Goal: Task Accomplishment & Management: Manage account settings

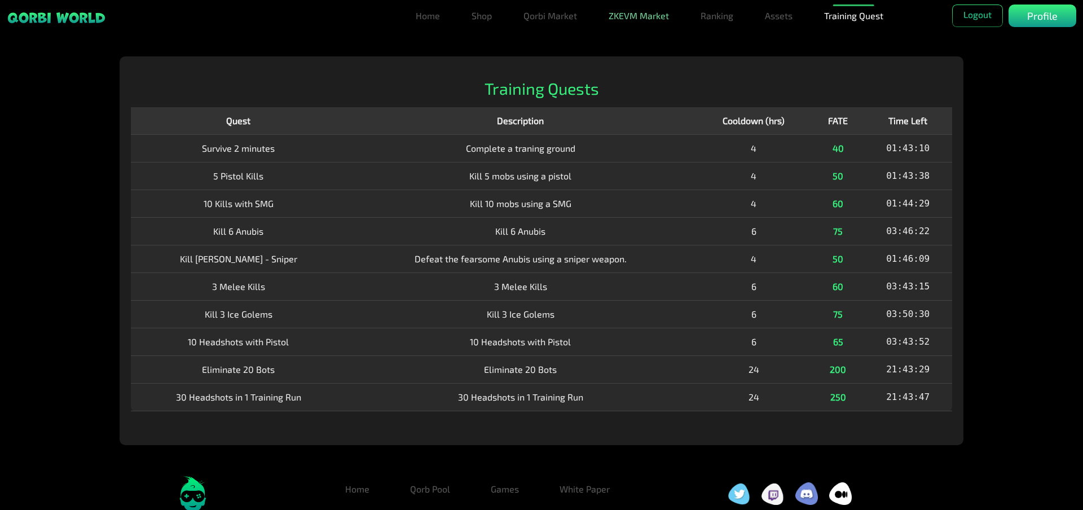
click at [642, 16] on link "ZKEVM Market" at bounding box center [638, 16] width 69 height 23
click at [554, 13] on link "Qorbi Market" at bounding box center [550, 16] width 63 height 23
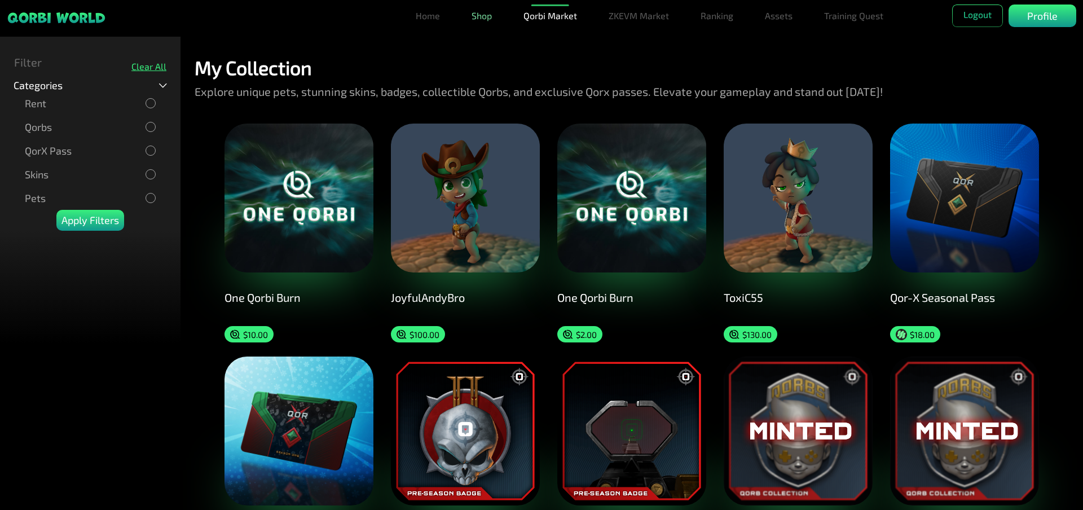
click at [484, 19] on link "Shop" at bounding box center [481, 16] width 29 height 23
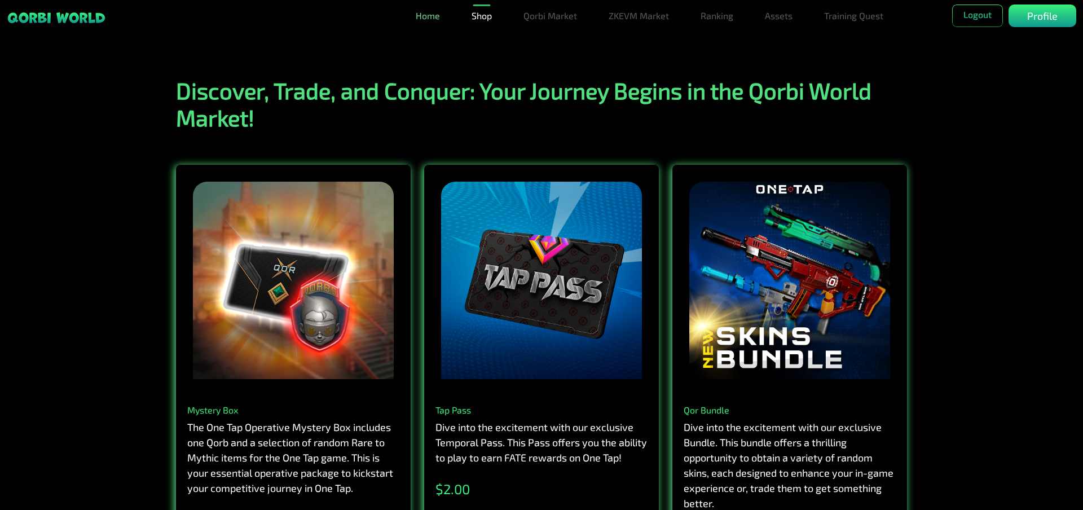
click at [431, 16] on link "Home" at bounding box center [427, 16] width 33 height 23
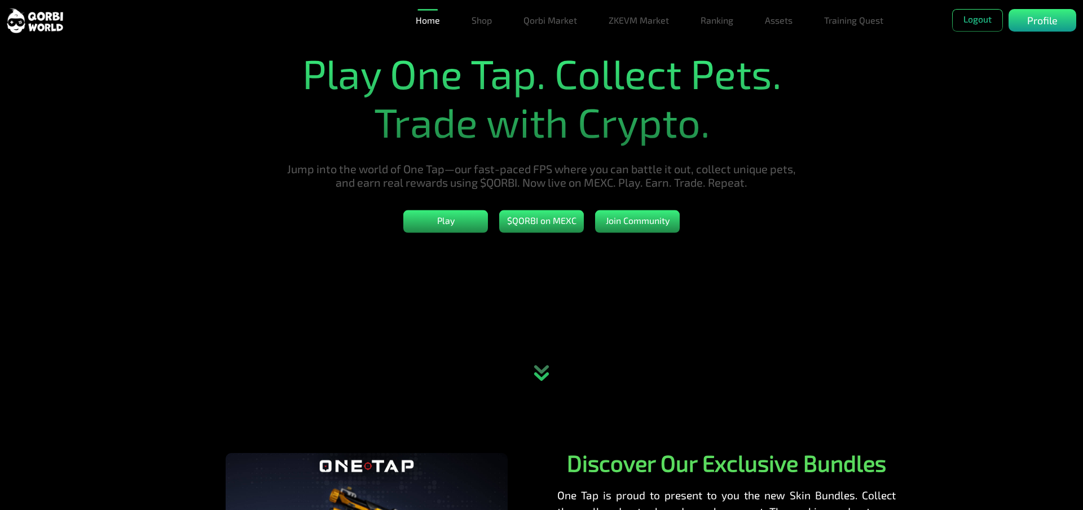
scroll to position [113, 0]
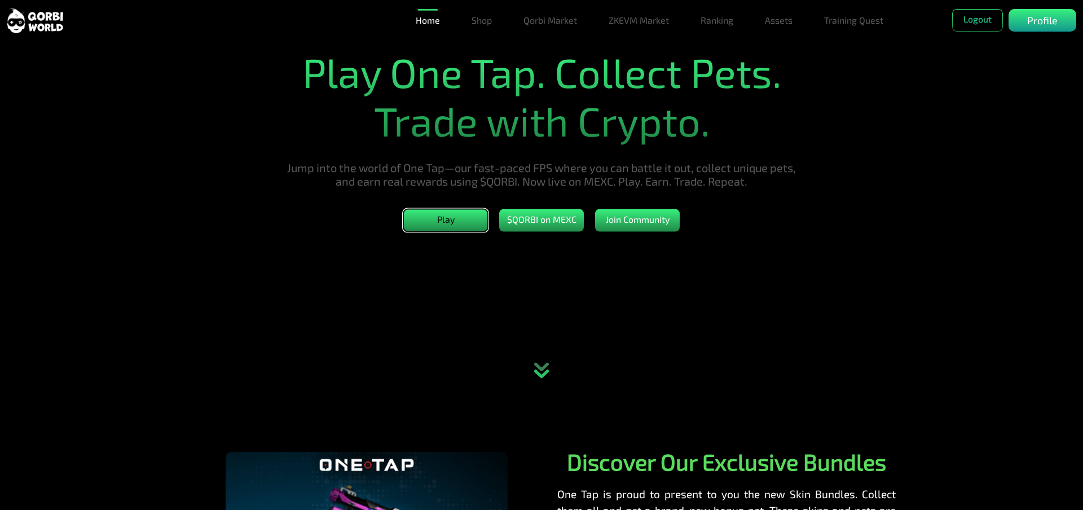
click at [438, 219] on button "Play" at bounding box center [445, 220] width 85 height 23
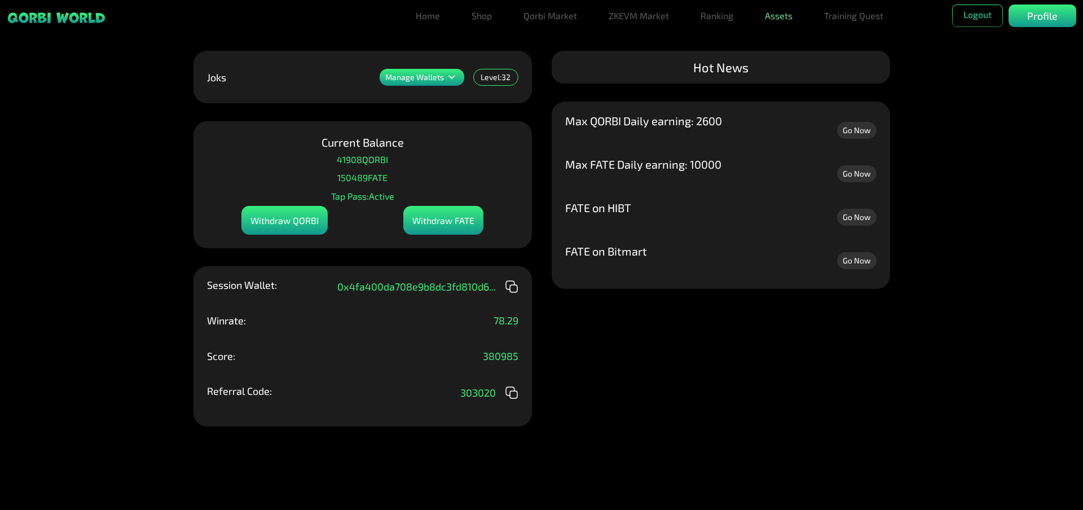
click at [773, 16] on link "Assets" at bounding box center [778, 16] width 37 height 23
click at [778, 37] on link "Assets" at bounding box center [778, 38] width 37 height 23
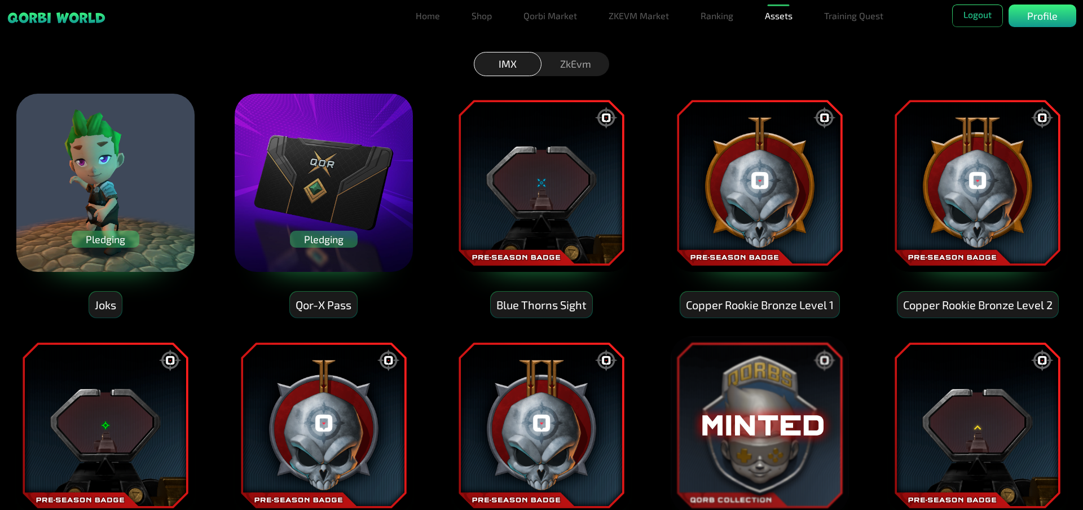
click at [98, 237] on div "Pledging" at bounding box center [106, 239] width 68 height 17
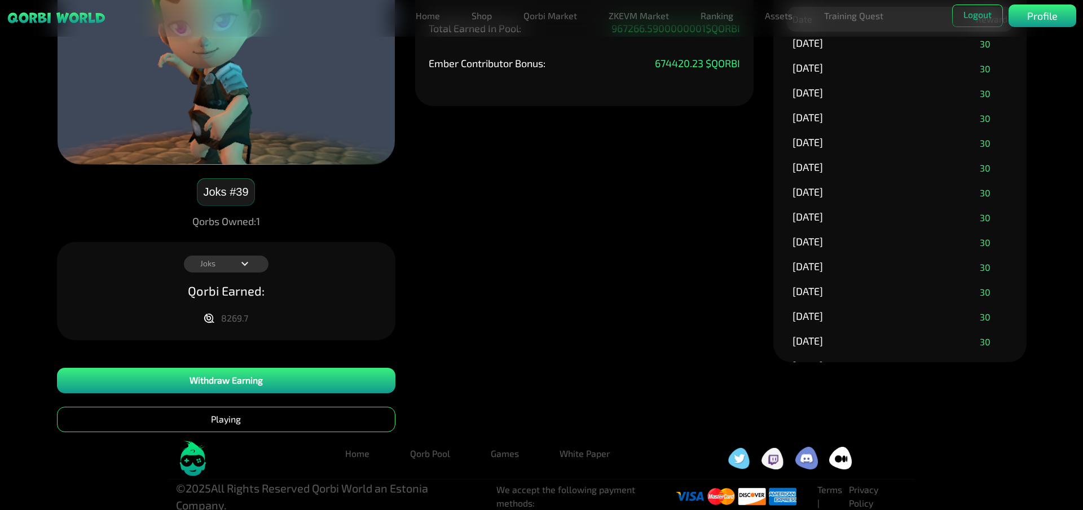
scroll to position [90, 0]
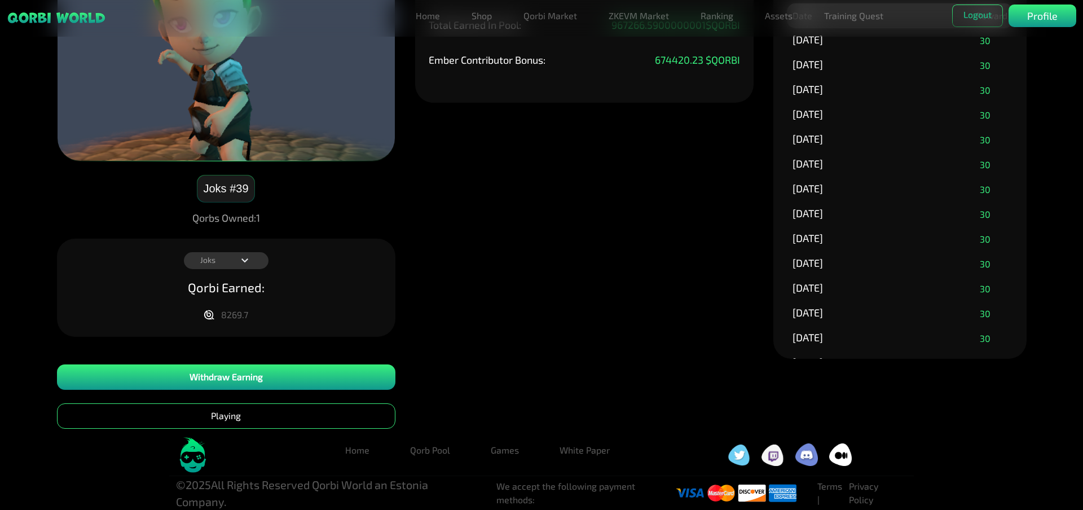
click at [501, 258] on div "Joks #39 Qorbs Owned: 1 Joks Joks Qorbi Earned: 8269.7 Withdraw Earning Playing…" at bounding box center [541, 196] width 1083 height 465
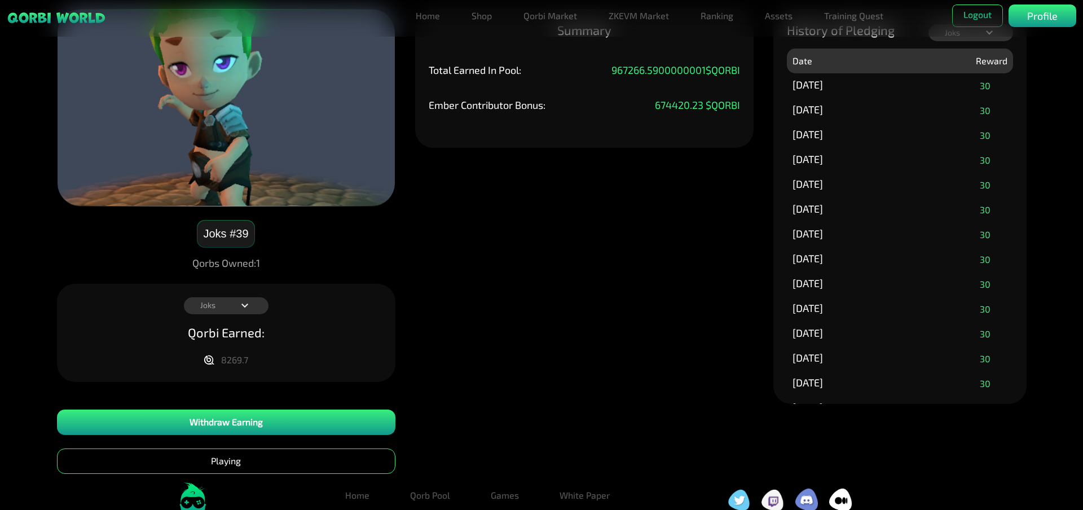
scroll to position [0, 0]
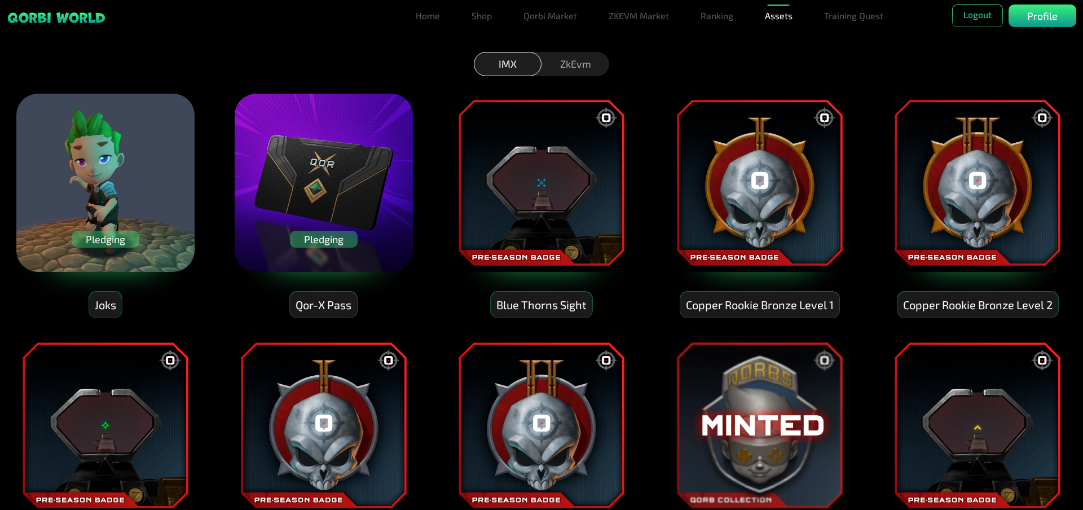
click at [561, 182] on img at bounding box center [541, 182] width 180 height 180
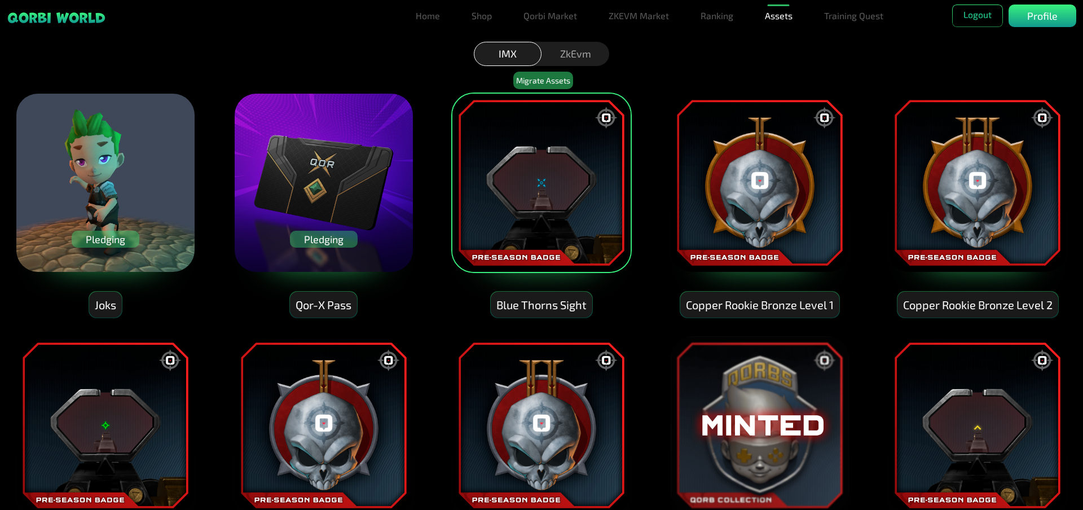
click at [345, 145] on img at bounding box center [323, 182] width 180 height 180
click at [530, 145] on img at bounding box center [541, 182] width 180 height 180
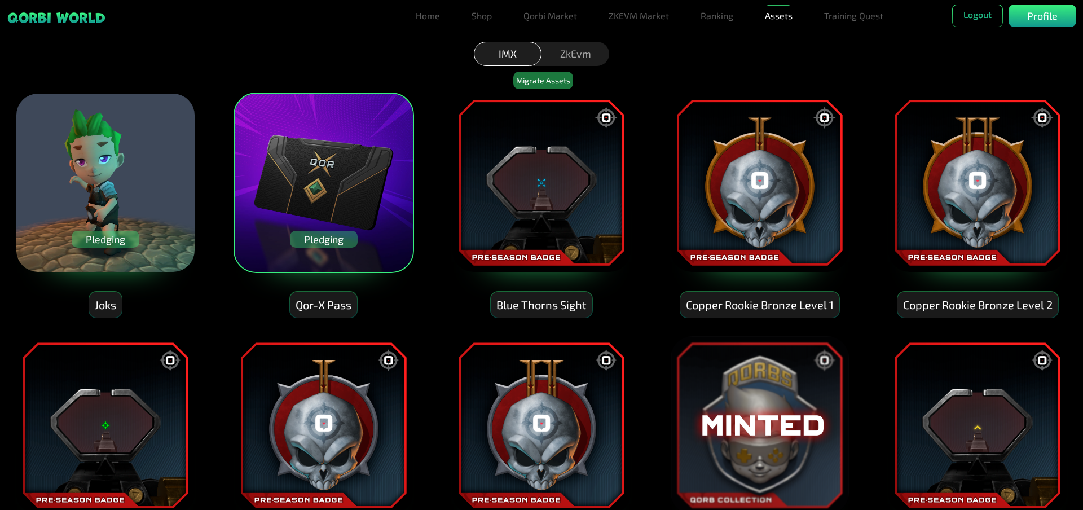
click at [351, 151] on img at bounding box center [323, 182] width 180 height 180
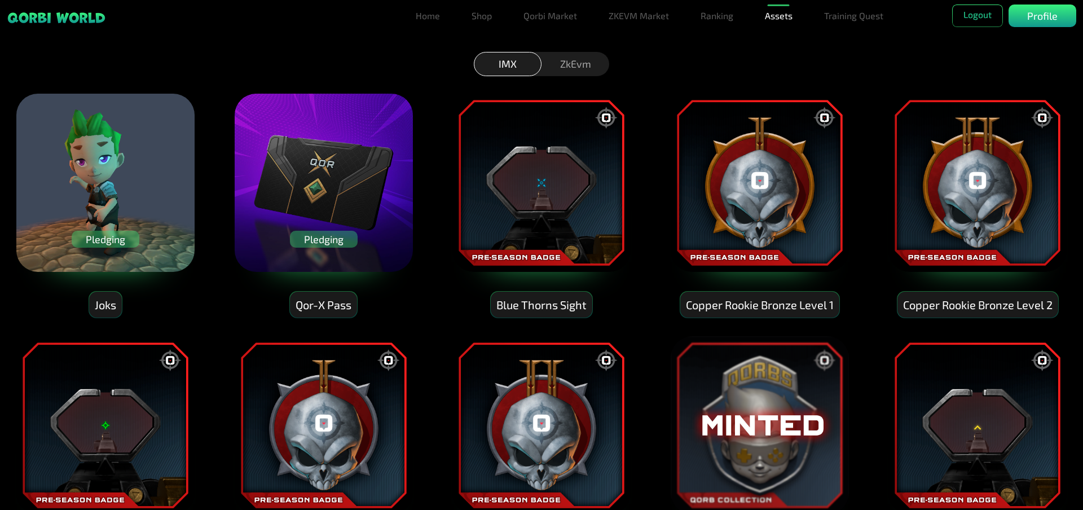
click at [351, 151] on img at bounding box center [323, 182] width 180 height 180
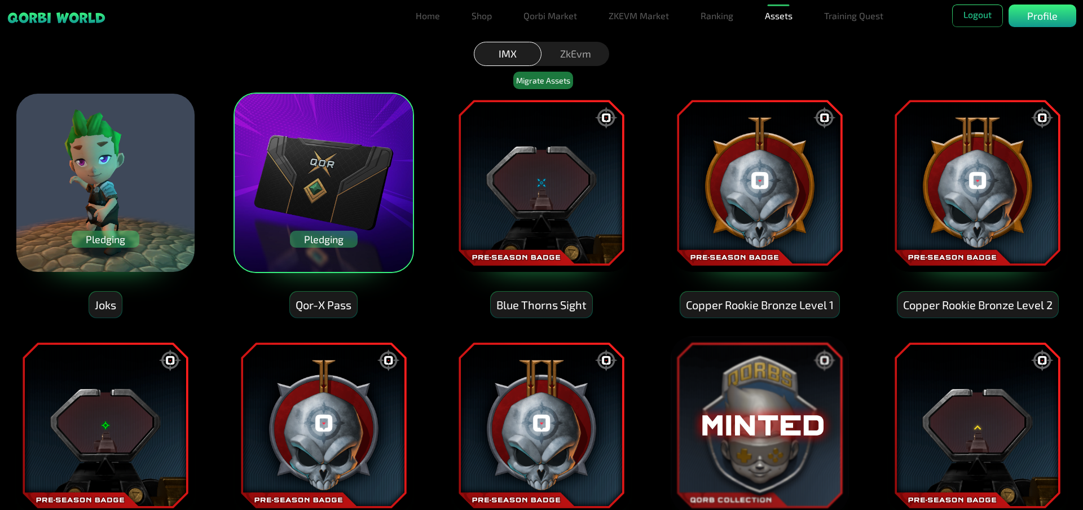
click at [164, 157] on img at bounding box center [105, 182] width 180 height 180
click at [525, 159] on img at bounding box center [541, 182] width 180 height 180
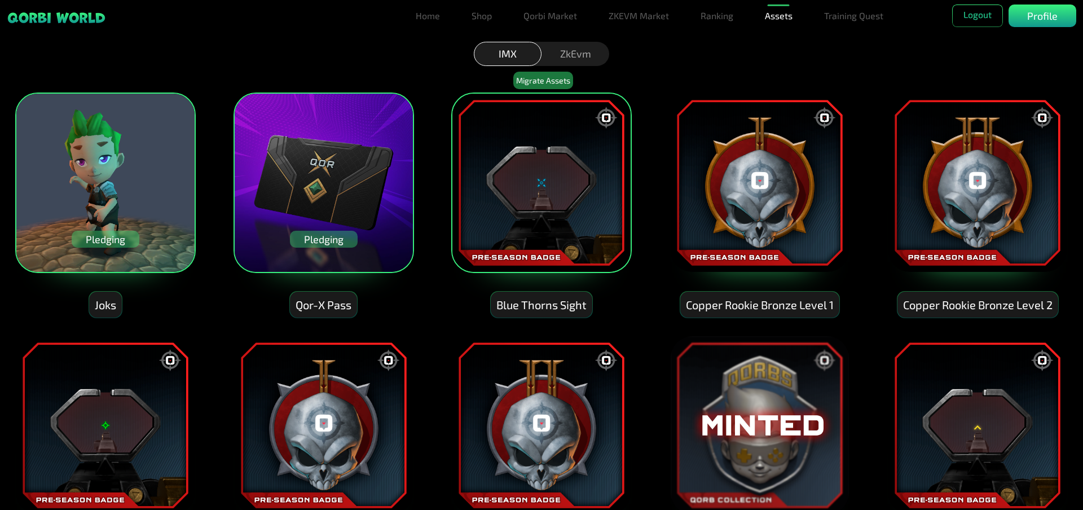
click at [525, 159] on img at bounding box center [541, 182] width 180 height 180
click at [314, 165] on img at bounding box center [323, 182] width 180 height 180
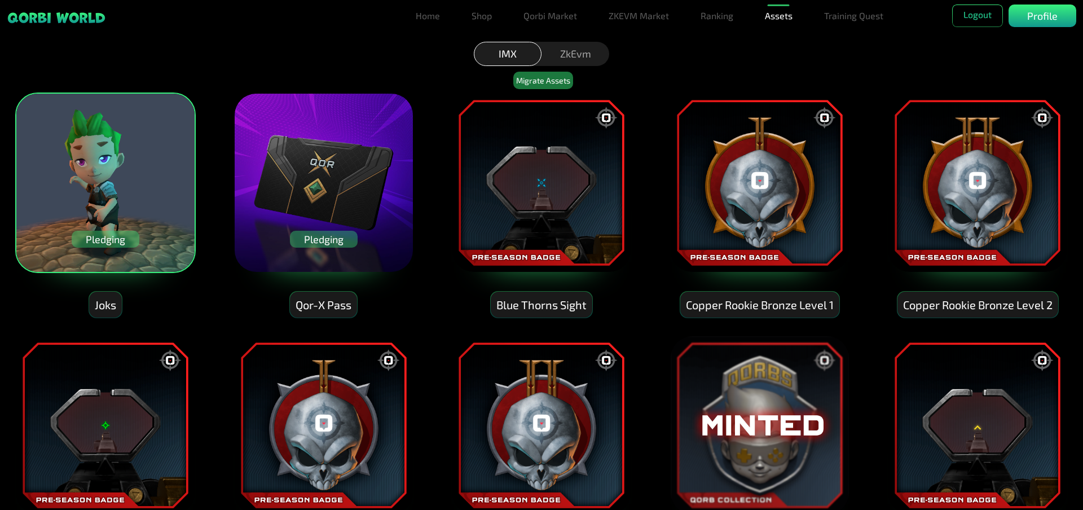
click at [140, 167] on img at bounding box center [105, 182] width 180 height 180
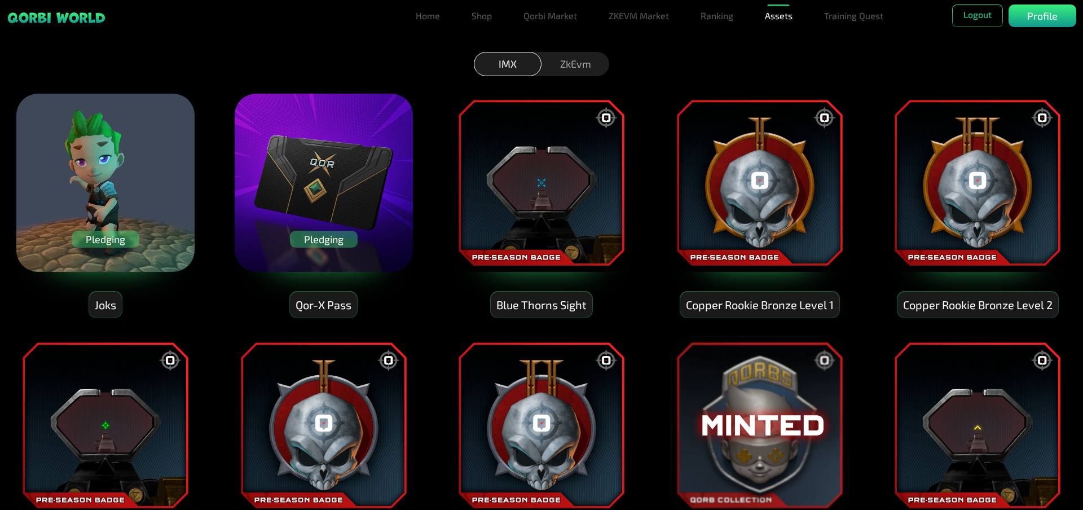
click at [583, 64] on div "ZkEvm" at bounding box center [575, 64] width 68 height 24
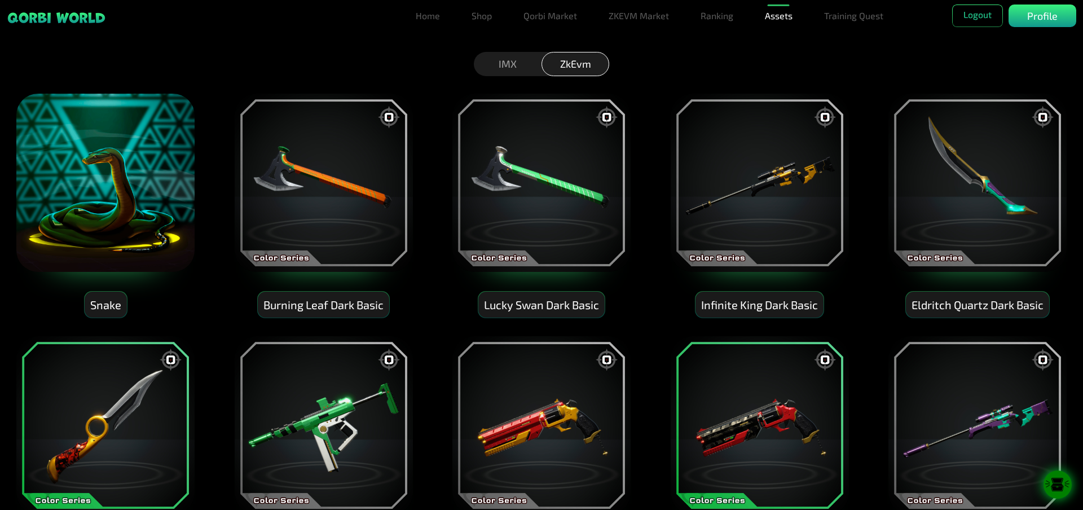
click at [502, 63] on div "IMX" at bounding box center [508, 64] width 68 height 24
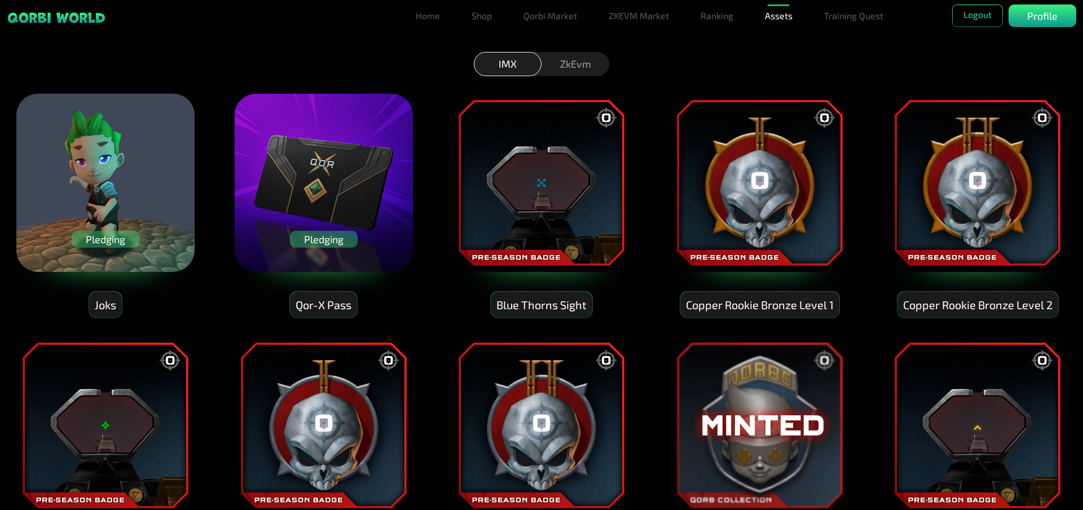
click at [578, 192] on img at bounding box center [541, 182] width 180 height 180
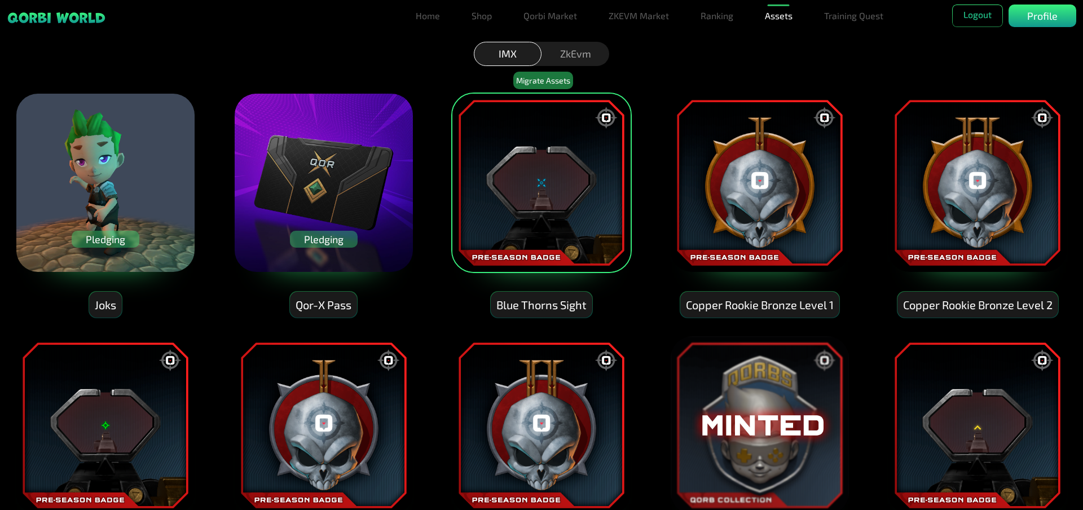
click at [751, 195] on img at bounding box center [759, 182] width 180 height 180
click at [932, 189] on img at bounding box center [977, 182] width 180 height 180
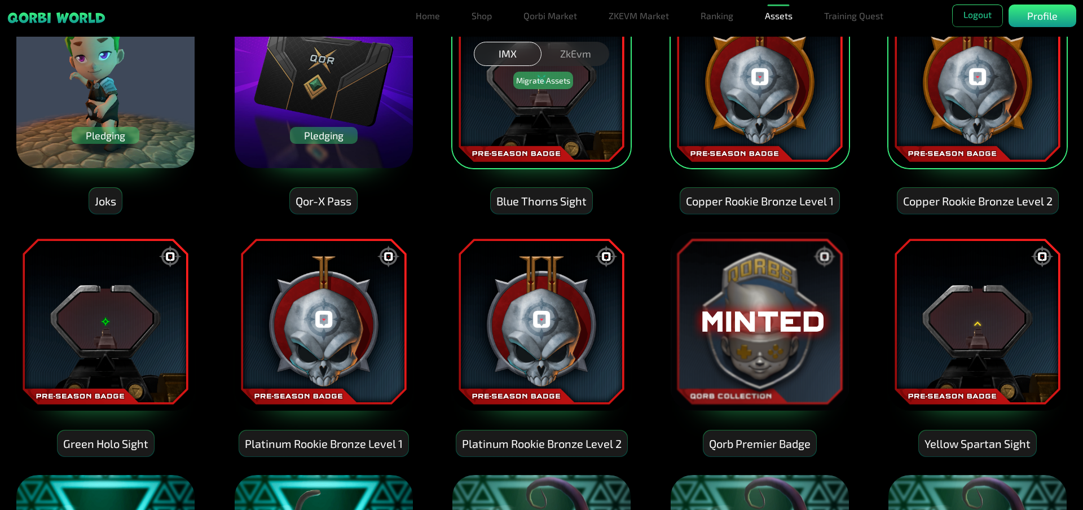
scroll to position [226, 0]
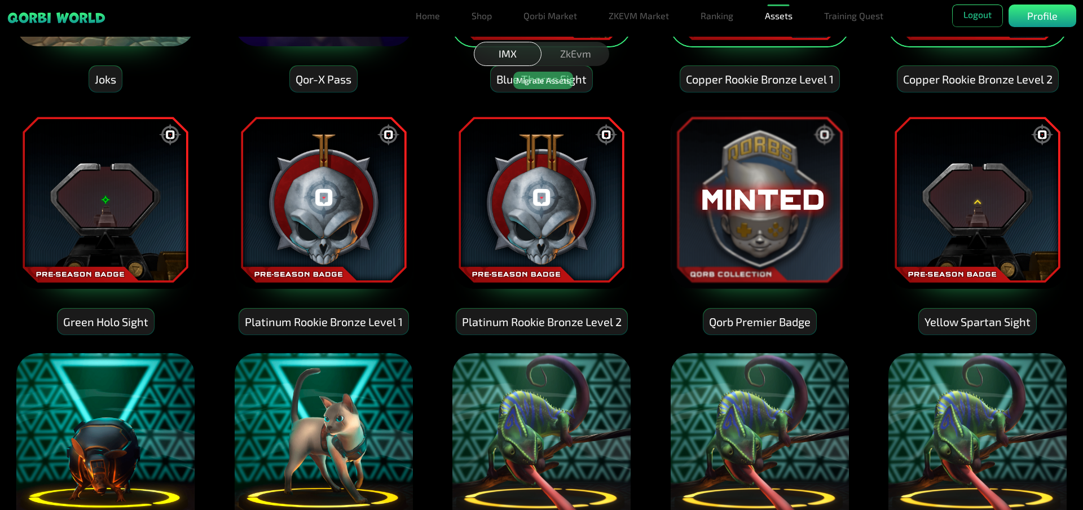
click at [99, 231] on img at bounding box center [105, 199] width 180 height 180
click at [553, 218] on img at bounding box center [541, 199] width 180 height 180
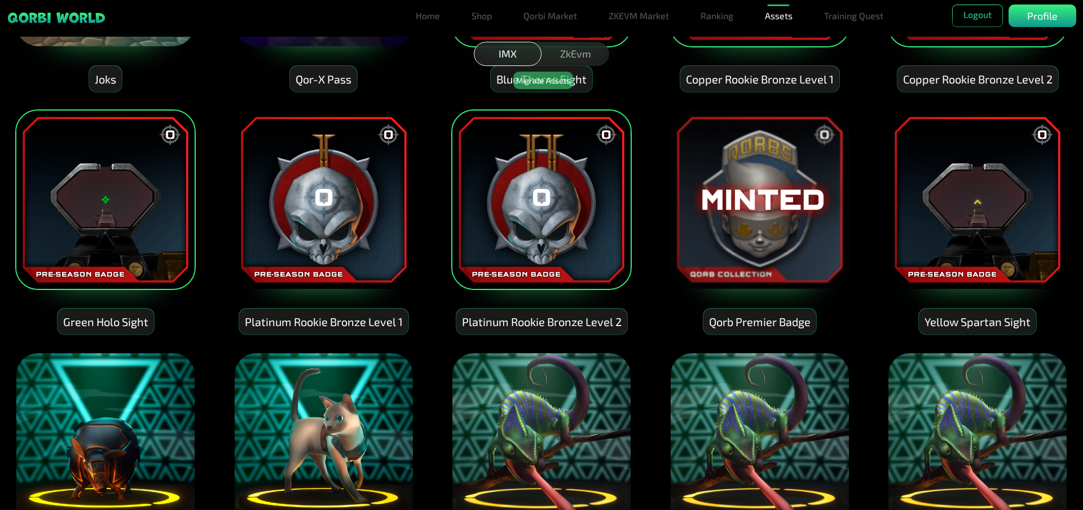
click at [304, 227] on img at bounding box center [323, 199] width 180 height 180
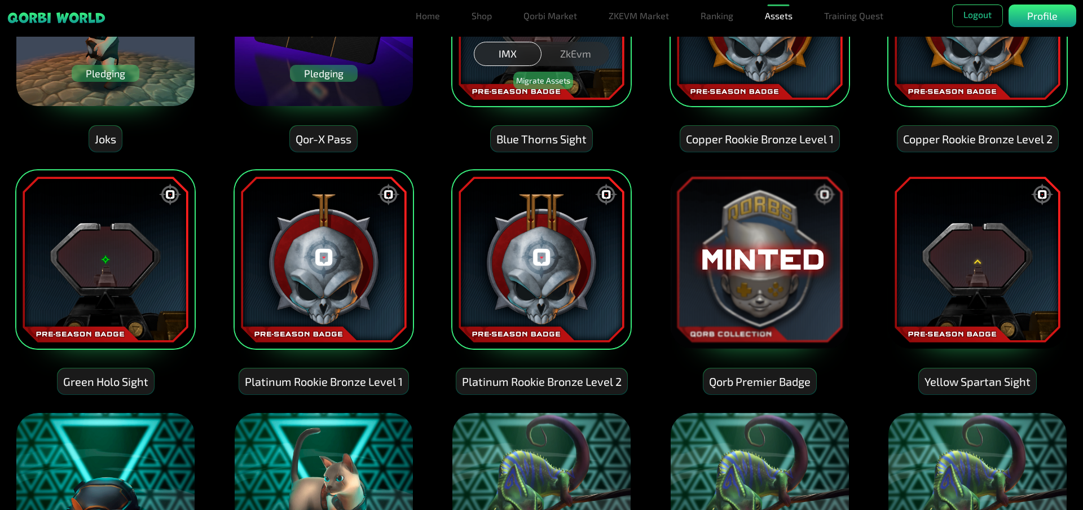
scroll to position [113, 0]
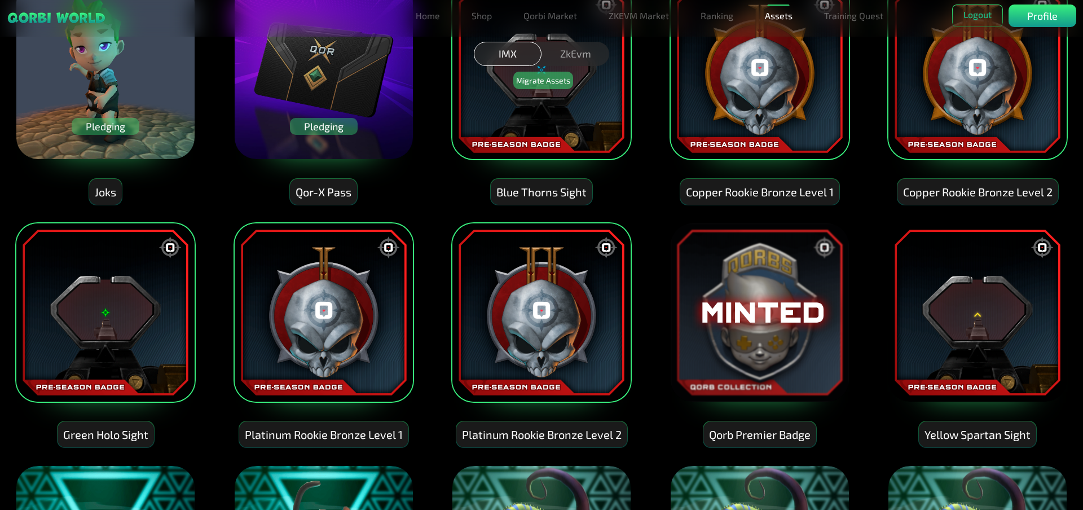
click at [775, 316] on img at bounding box center [759, 312] width 180 height 180
click at [978, 310] on img at bounding box center [977, 312] width 180 height 180
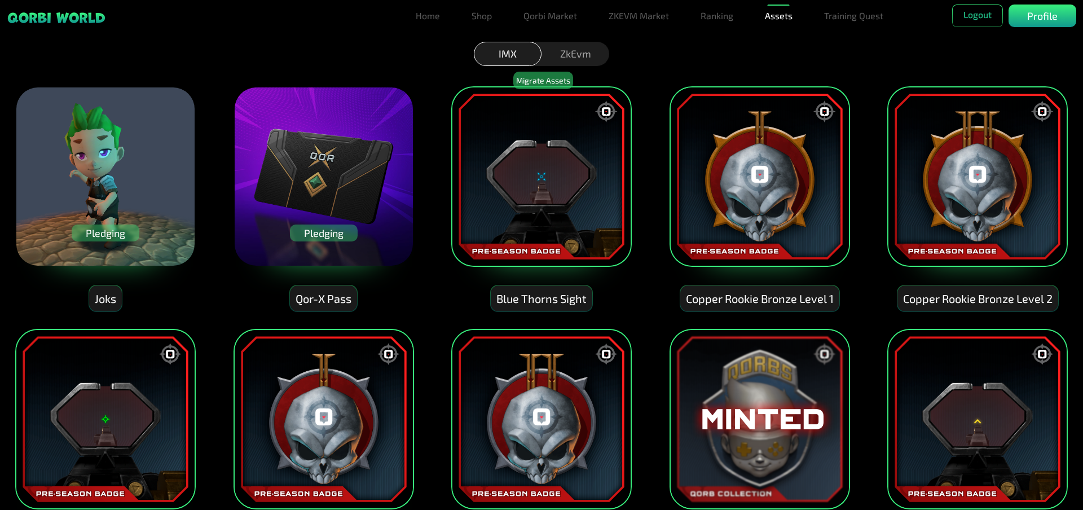
scroll to position [0, 0]
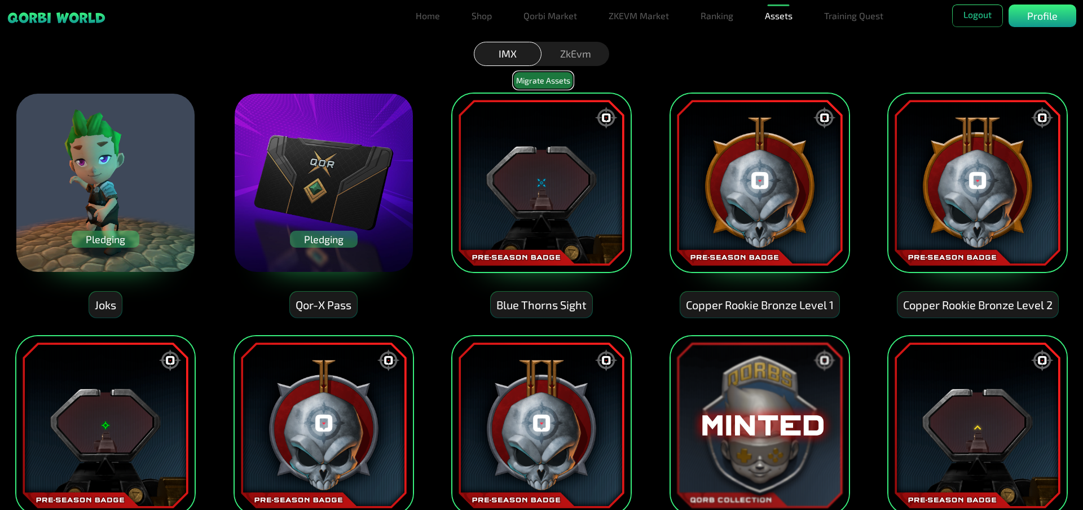
click at [544, 79] on button "Migrate Assets" at bounding box center [543, 80] width 60 height 17
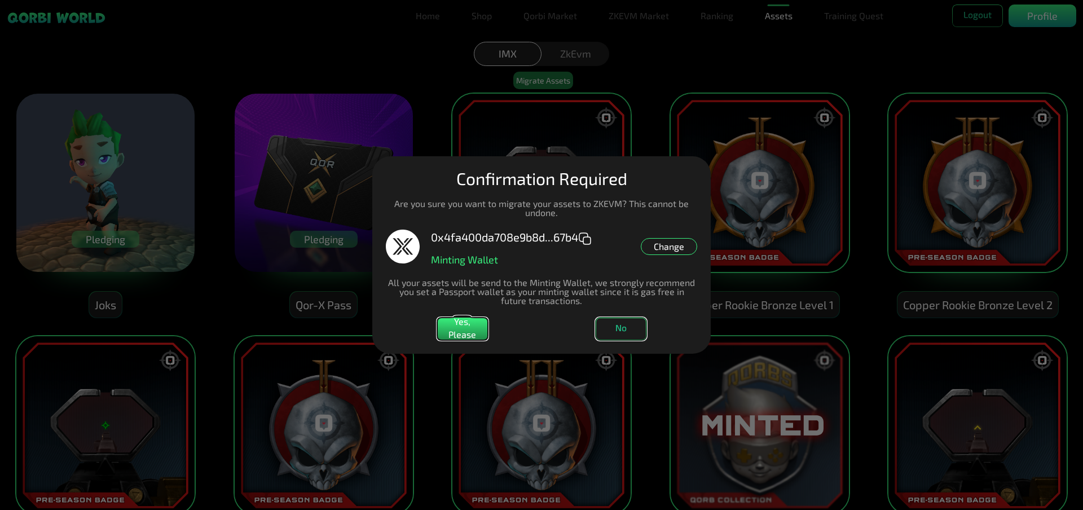
click at [623, 328] on button "No" at bounding box center [621, 329] width 51 height 23
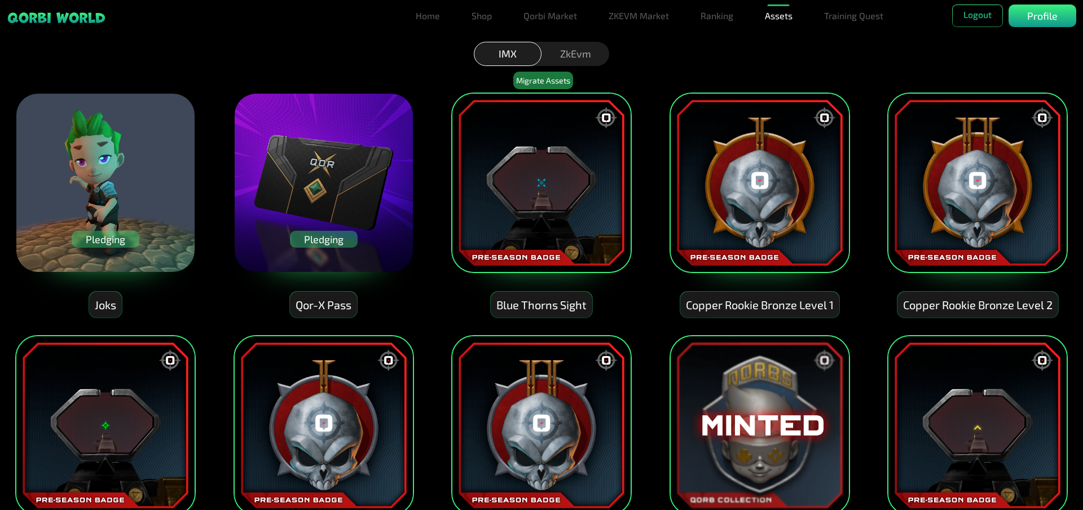
click at [572, 50] on div "ZkEvm" at bounding box center [575, 54] width 68 height 24
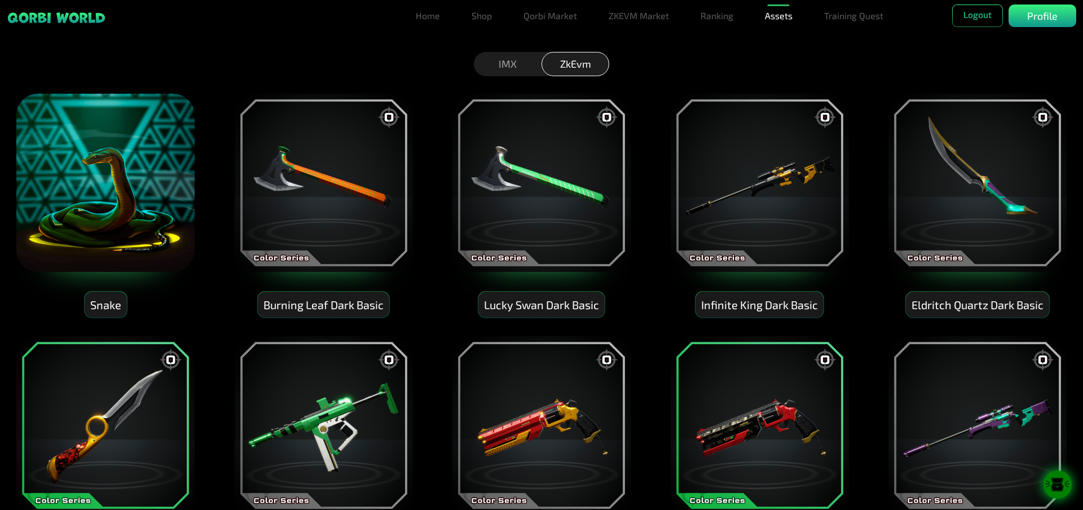
click at [365, 166] on img at bounding box center [323, 182] width 180 height 180
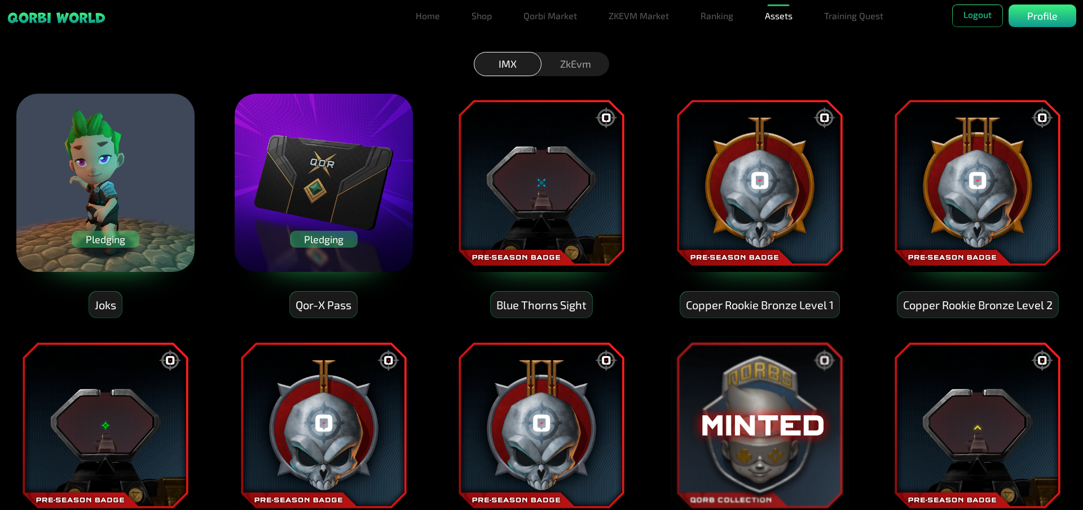
click at [560, 205] on img at bounding box center [541, 182] width 180 height 180
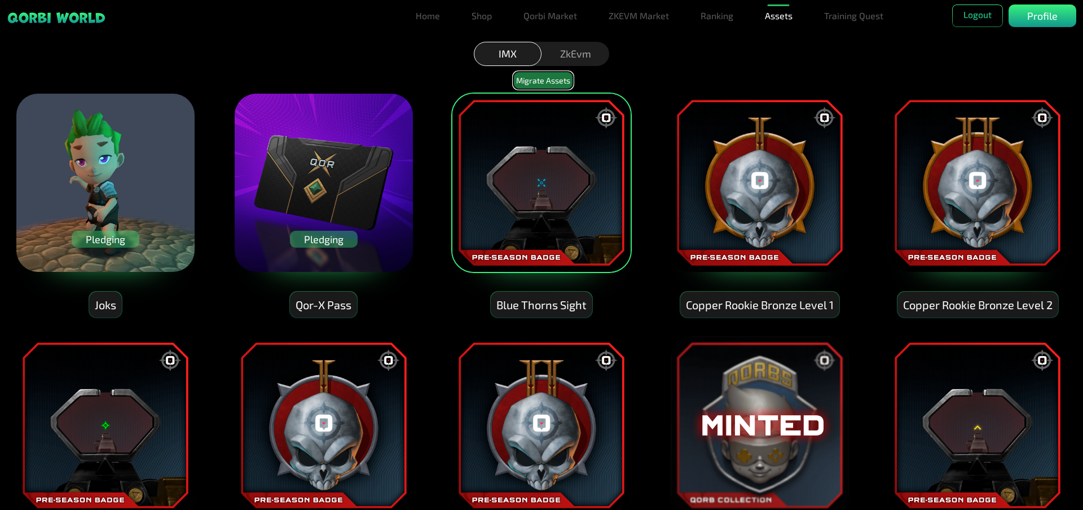
click at [543, 78] on button "Migrate Assets" at bounding box center [543, 80] width 60 height 17
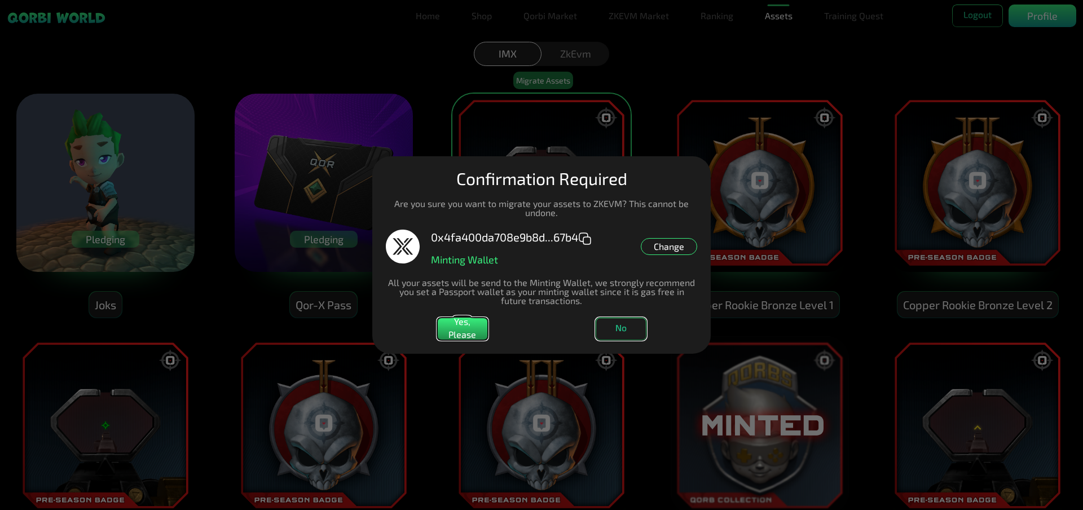
click at [627, 331] on button "No" at bounding box center [621, 329] width 51 height 23
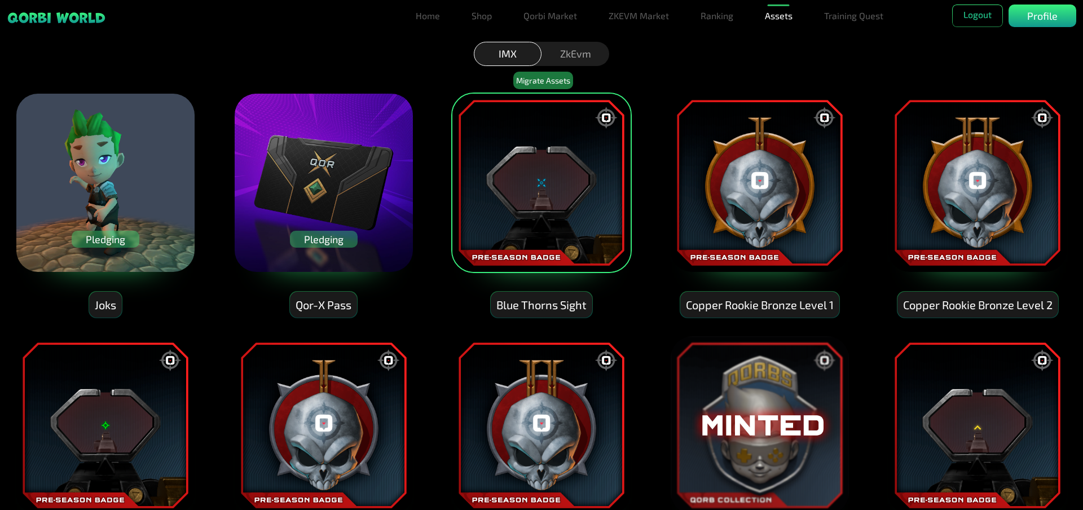
click at [594, 206] on img at bounding box center [541, 182] width 180 height 180
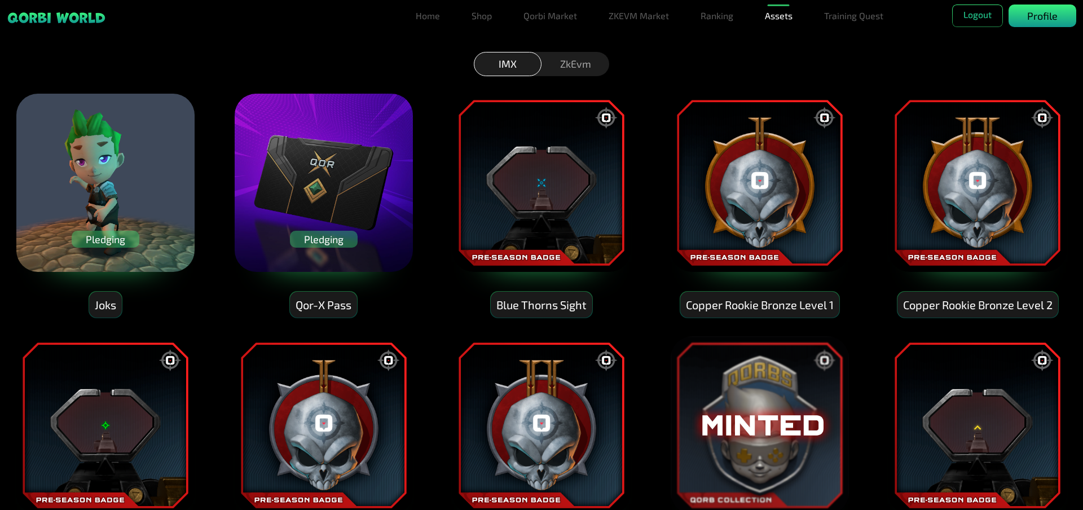
click at [1047, 16] on p "Profile" at bounding box center [1042, 15] width 30 height 15
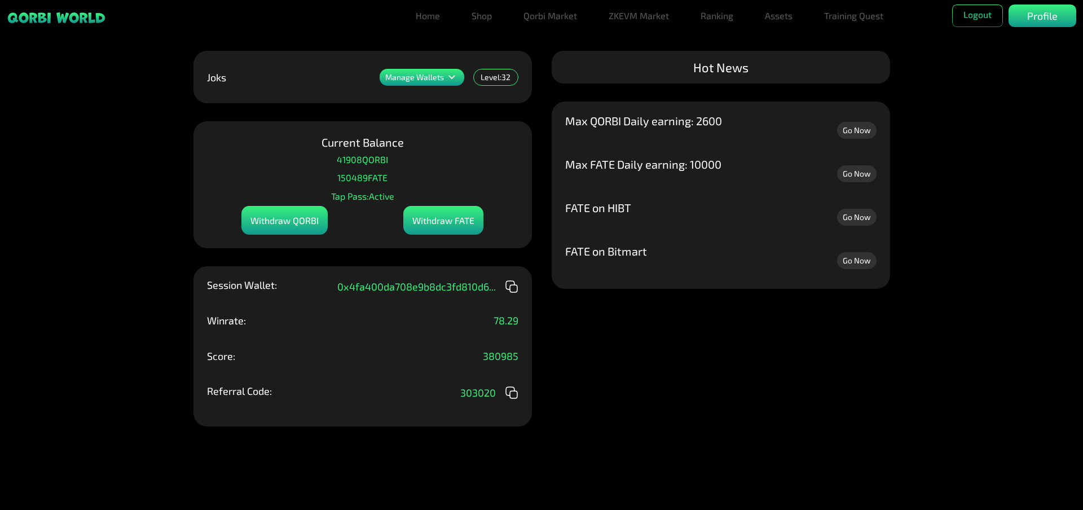
click at [443, 78] on div "Manage Wallets" at bounding box center [422, 77] width 85 height 17
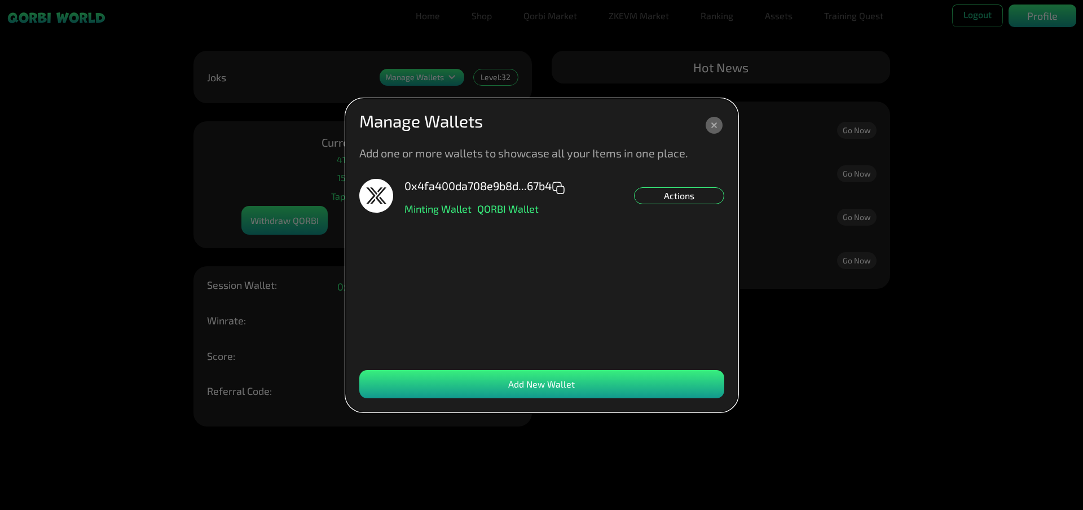
click at [674, 196] on div "Actions" at bounding box center [679, 195] width 90 height 17
click at [717, 156] on dialog "Manage Wallets Add one or more wallets to showcase all your Items in one place.…" at bounding box center [542, 255] width 392 height 313
click at [675, 189] on div "Actions Set NFT Minting Default" at bounding box center [679, 195] width 90 height 17
click at [720, 124] on icon at bounding box center [714, 125] width 17 height 17
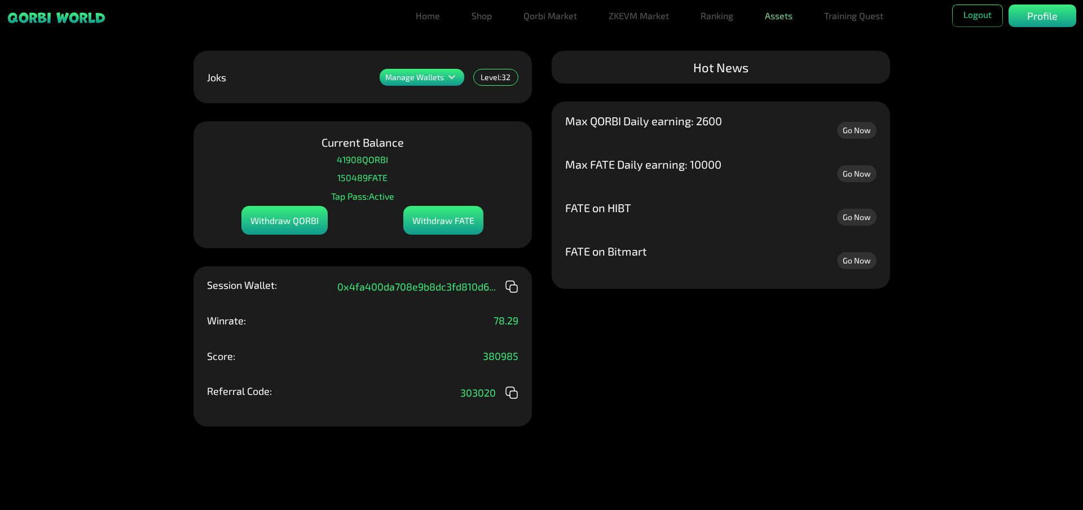
click at [766, 17] on link "Assets" at bounding box center [778, 16] width 37 height 23
click at [774, 36] on link "Assets" at bounding box center [778, 38] width 37 height 23
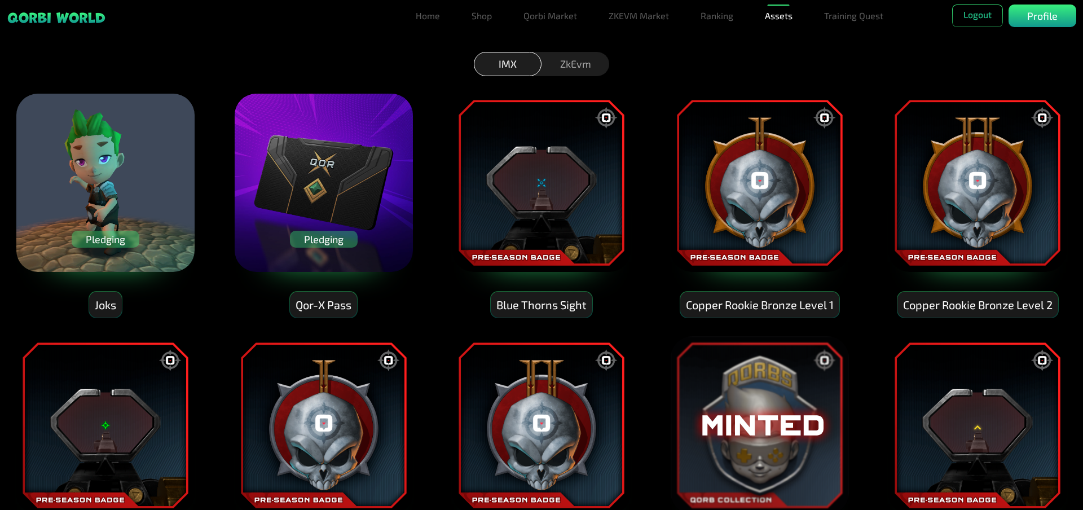
click at [562, 187] on img at bounding box center [541, 182] width 180 height 180
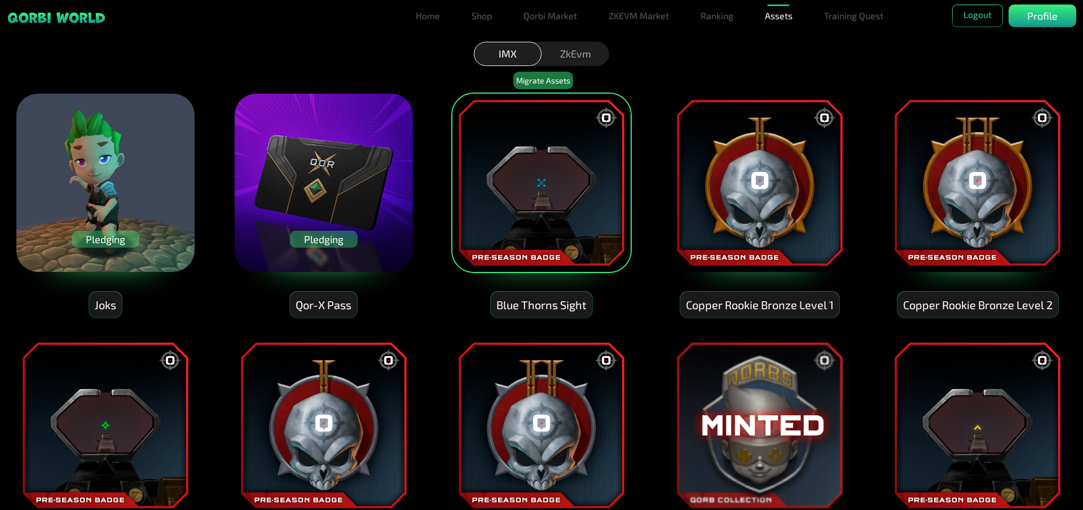
click at [576, 58] on div "ZkEvm" at bounding box center [575, 54] width 68 height 24
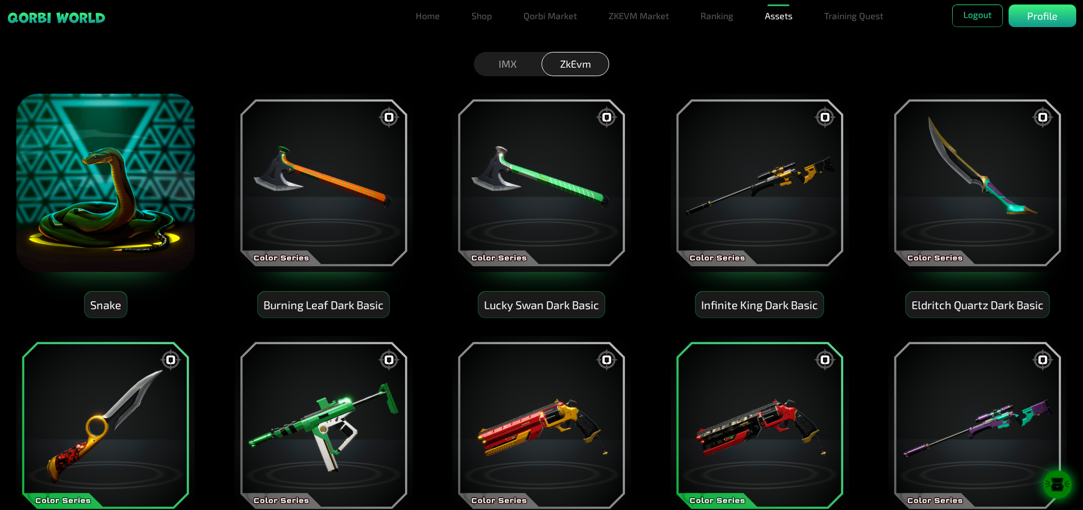
click at [513, 65] on div "IMX" at bounding box center [508, 64] width 68 height 24
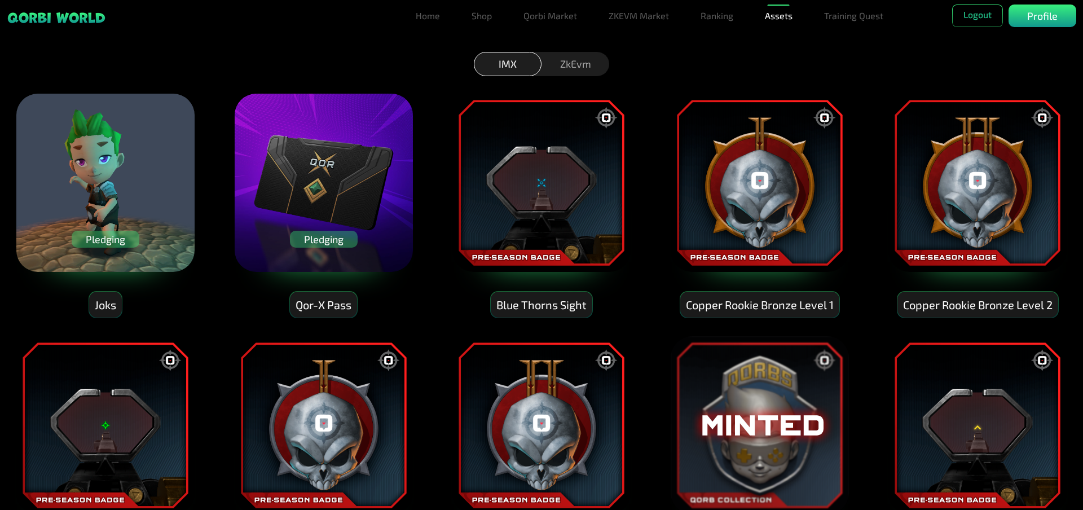
click at [561, 187] on img at bounding box center [541, 182] width 180 height 180
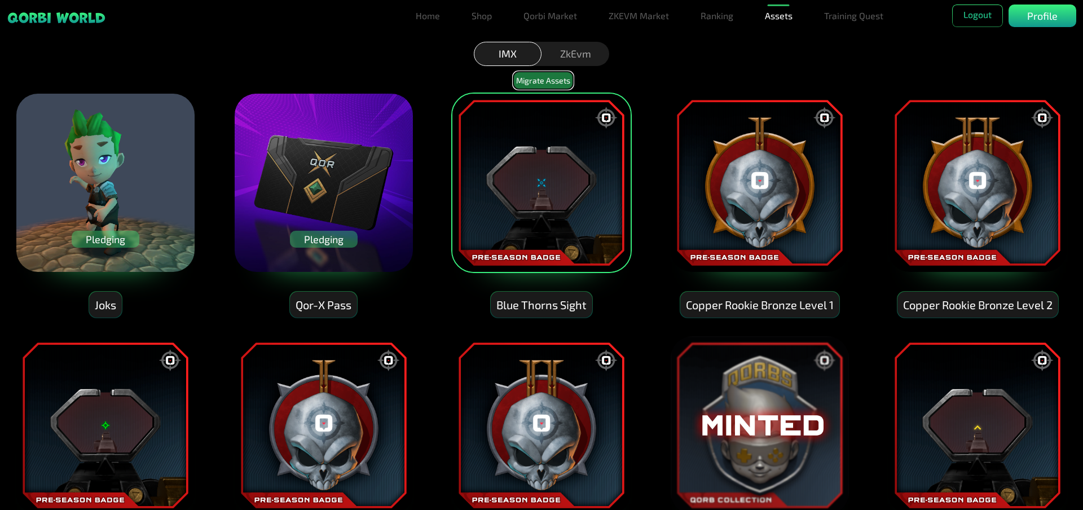
click at [548, 80] on button "Migrate Assets" at bounding box center [543, 80] width 60 height 17
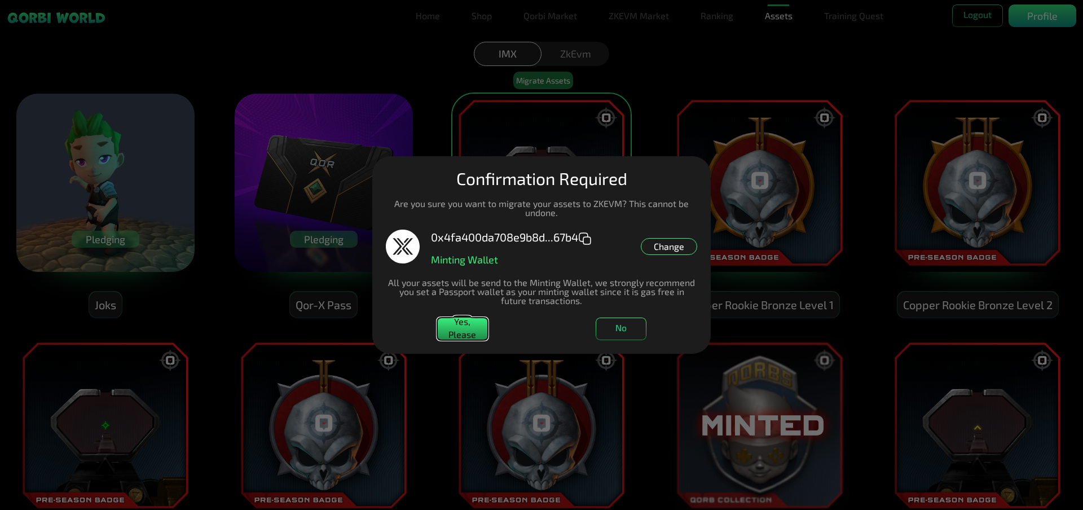
click at [463, 327] on button "Yes, Please" at bounding box center [462, 329] width 51 height 23
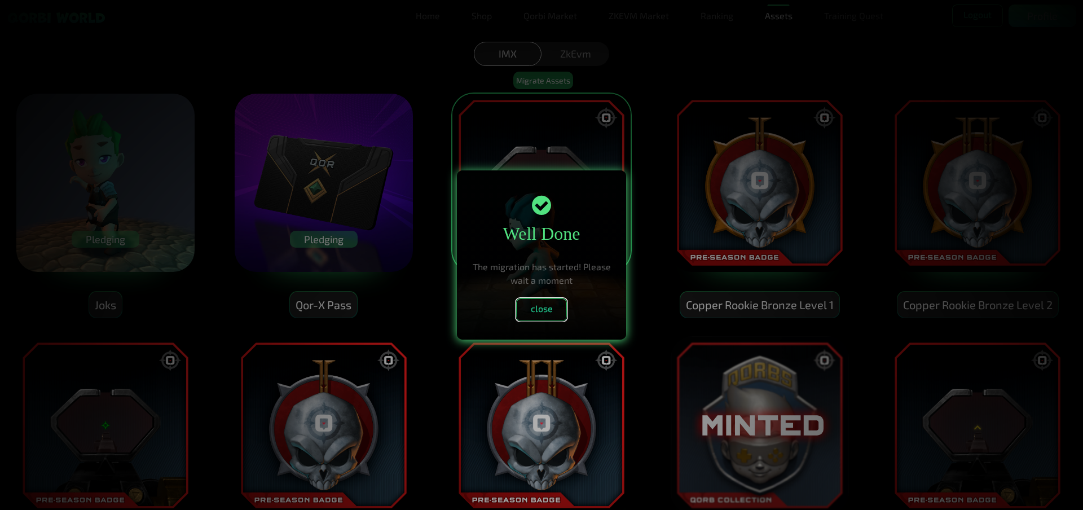
click at [541, 312] on button "close" at bounding box center [541, 309] width 51 height 23
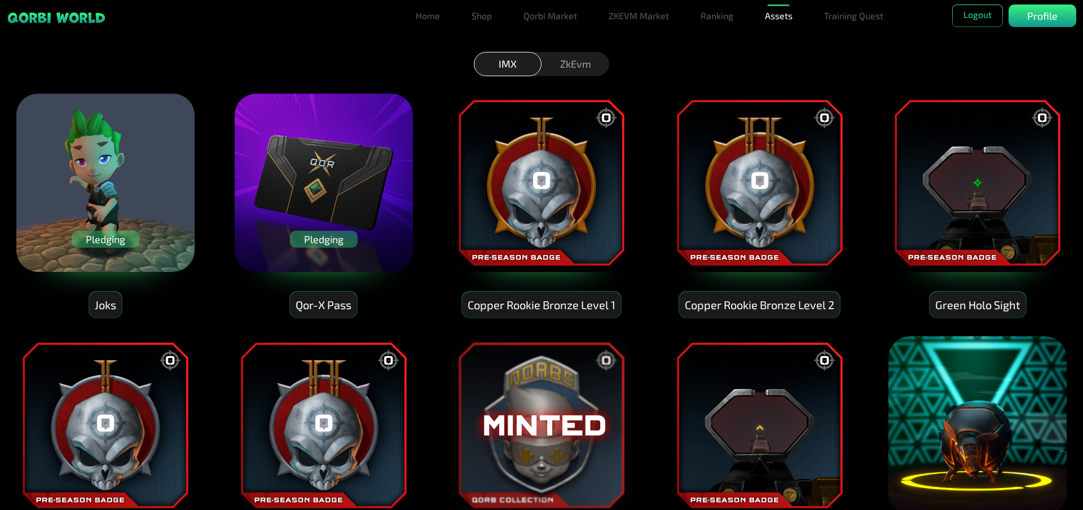
click at [585, 73] on div "ZkEvm" at bounding box center [575, 64] width 68 height 24
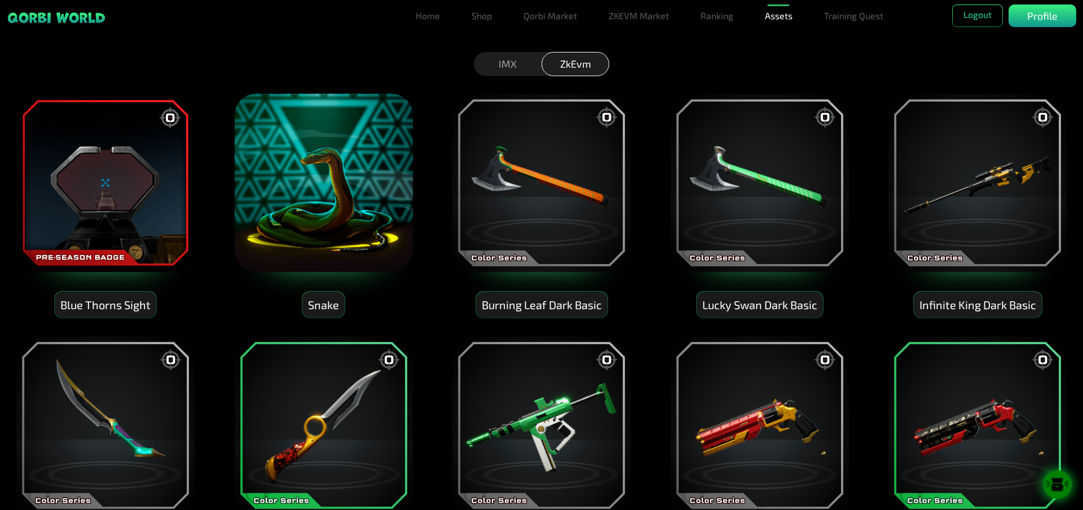
click at [504, 63] on div "IMX" at bounding box center [508, 64] width 68 height 24
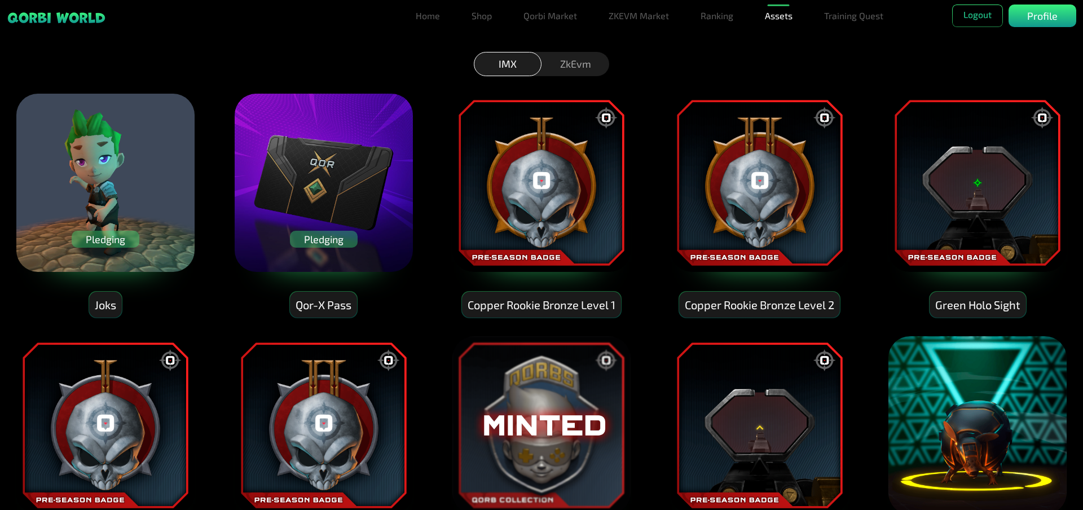
click at [548, 162] on img at bounding box center [541, 182] width 180 height 180
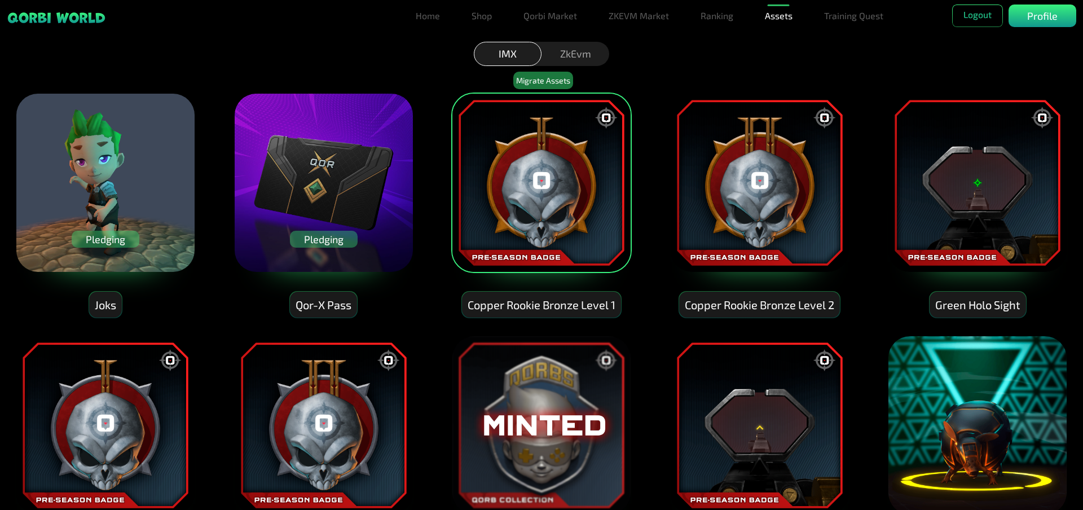
click at [716, 170] on img at bounding box center [759, 182] width 180 height 180
click at [911, 171] on img at bounding box center [977, 182] width 180 height 180
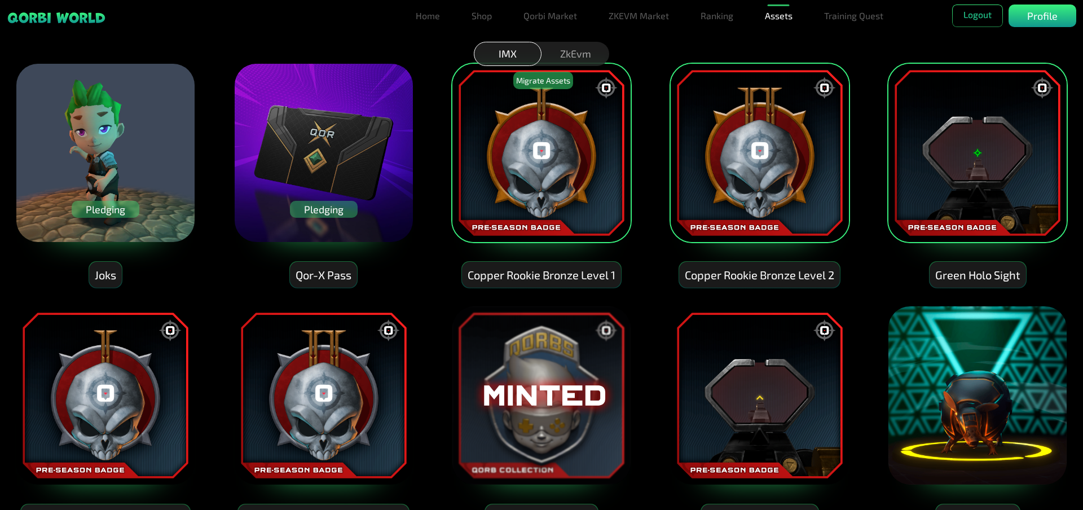
scroll to position [56, 0]
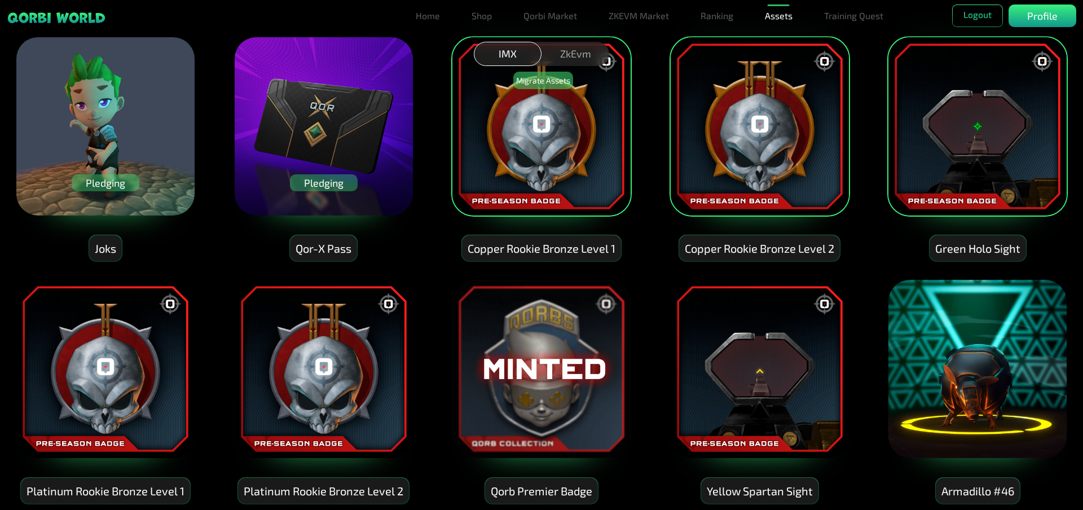
click at [135, 362] on img at bounding box center [105, 369] width 180 height 180
click at [316, 359] on img at bounding box center [323, 369] width 180 height 180
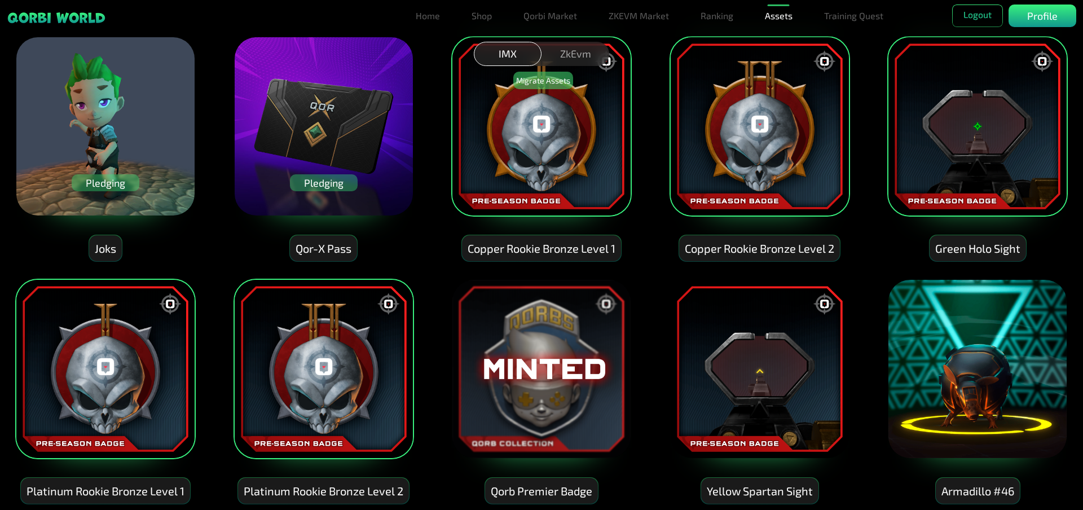
click at [562, 346] on img at bounding box center [541, 369] width 180 height 180
click at [780, 345] on img at bounding box center [759, 369] width 180 height 180
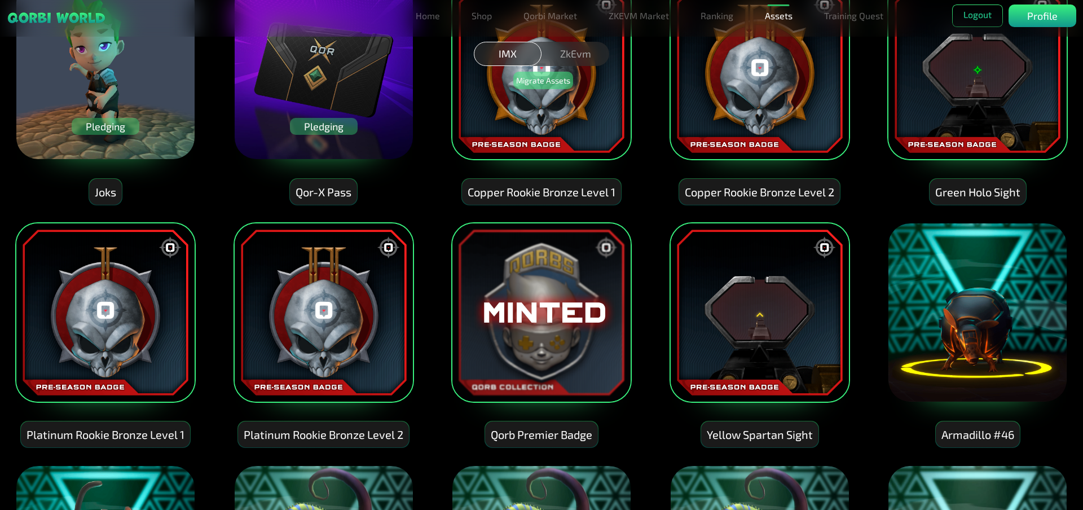
scroll to position [0, 0]
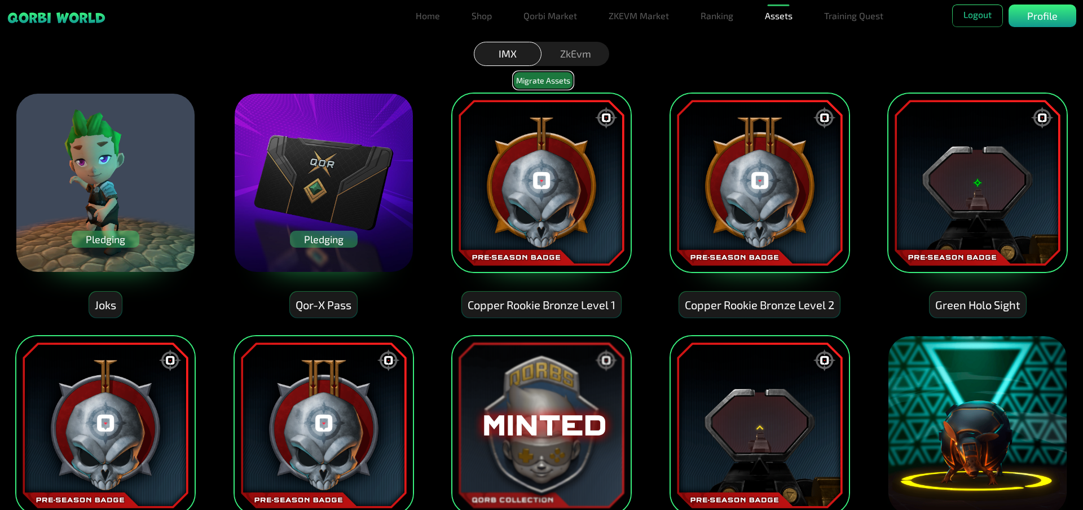
click at [545, 75] on button "Migrate Assets" at bounding box center [543, 80] width 60 height 17
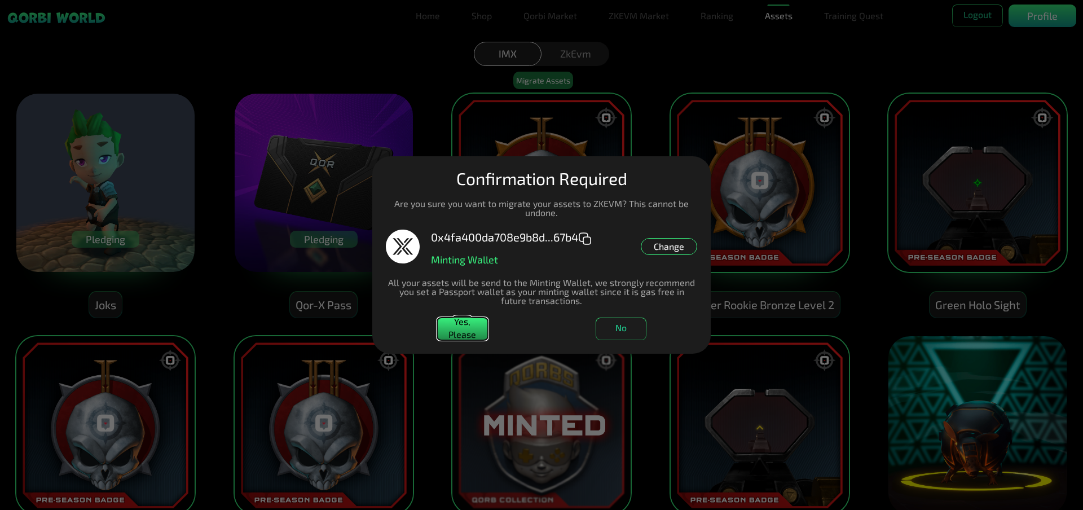
click at [466, 325] on button "Yes, Please" at bounding box center [462, 329] width 51 height 23
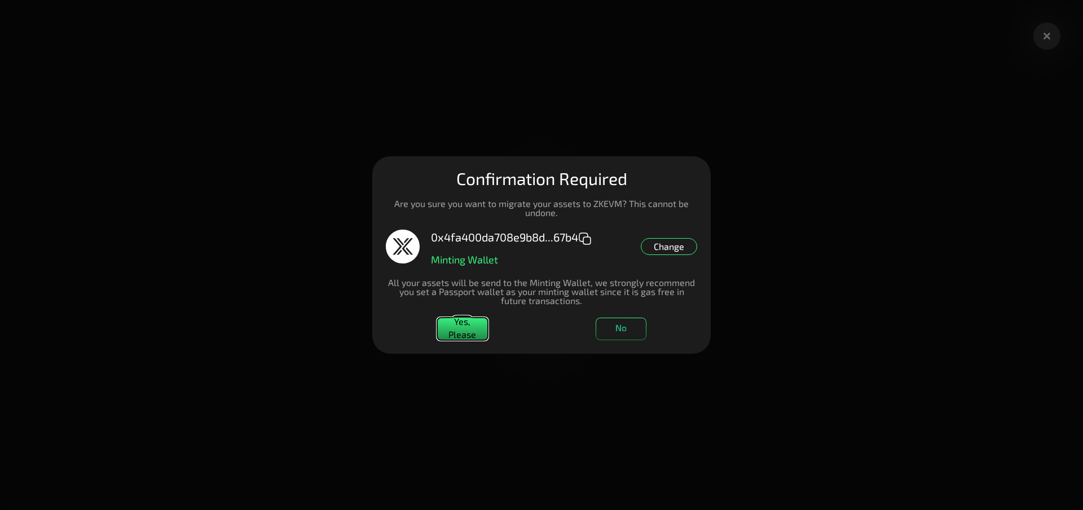
click at [461, 327] on button "Yes, Please" at bounding box center [462, 329] width 51 height 23
click at [463, 325] on button "Yes, Please" at bounding box center [462, 329] width 51 height 23
click at [462, 330] on button "Yes, Please" at bounding box center [462, 329] width 51 height 23
click at [457, 327] on button "Yes, Please" at bounding box center [462, 329] width 51 height 23
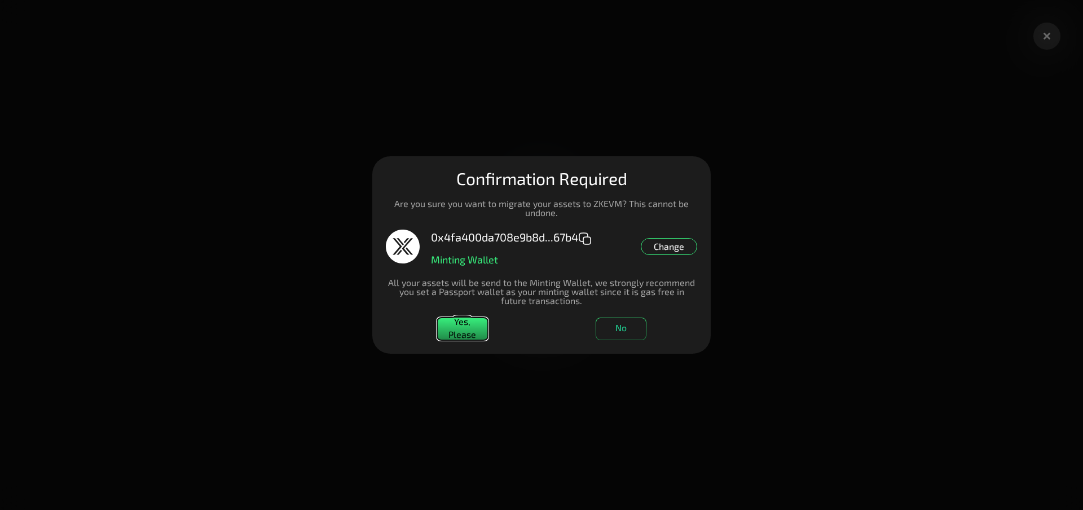
click at [457, 328] on button "Yes, Please" at bounding box center [462, 329] width 51 height 23
click at [464, 327] on button "Yes, Please" at bounding box center [462, 329] width 51 height 23
click at [466, 330] on button "Yes, Please" at bounding box center [462, 329] width 51 height 23
click at [459, 329] on button "Yes, Please" at bounding box center [462, 329] width 51 height 23
click at [614, 325] on button "No" at bounding box center [621, 329] width 51 height 23
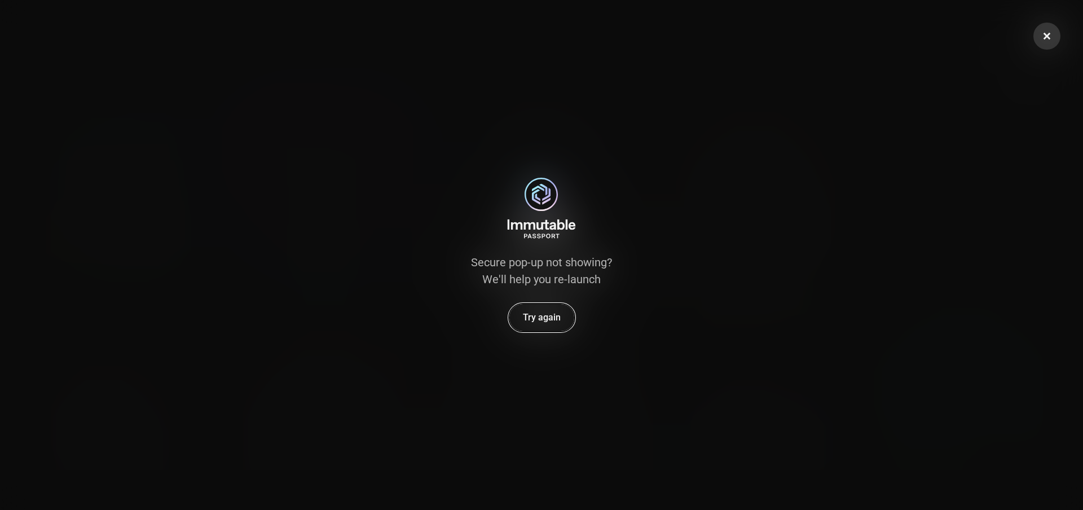
click at [540, 318] on button "Try again" at bounding box center [541, 317] width 67 height 29
click at [1049, 35] on icon at bounding box center [1046, 36] width 7 height 7
click at [1043, 32] on icon at bounding box center [1046, 35] width 11 height 11
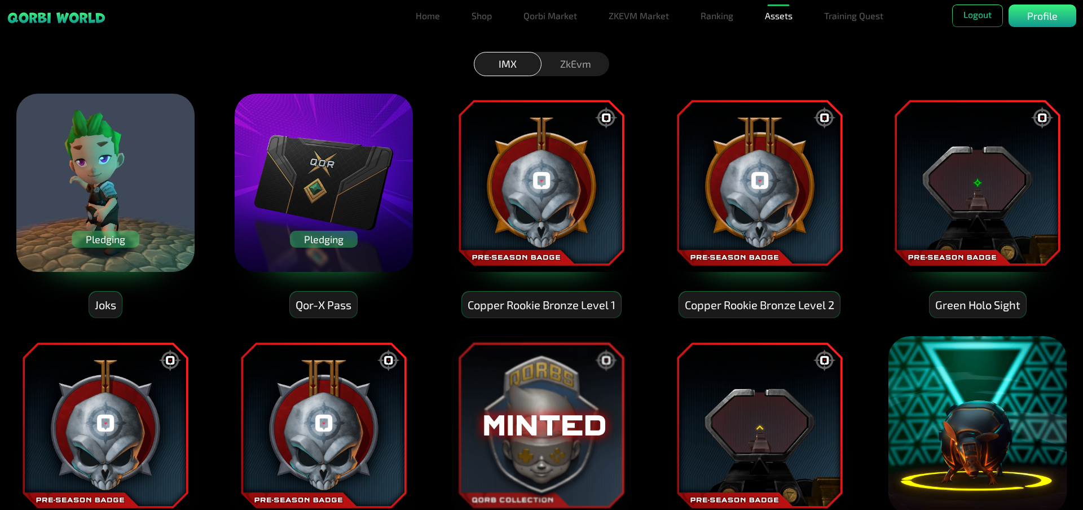
click at [554, 62] on div "ZkEvm" at bounding box center [575, 64] width 68 height 24
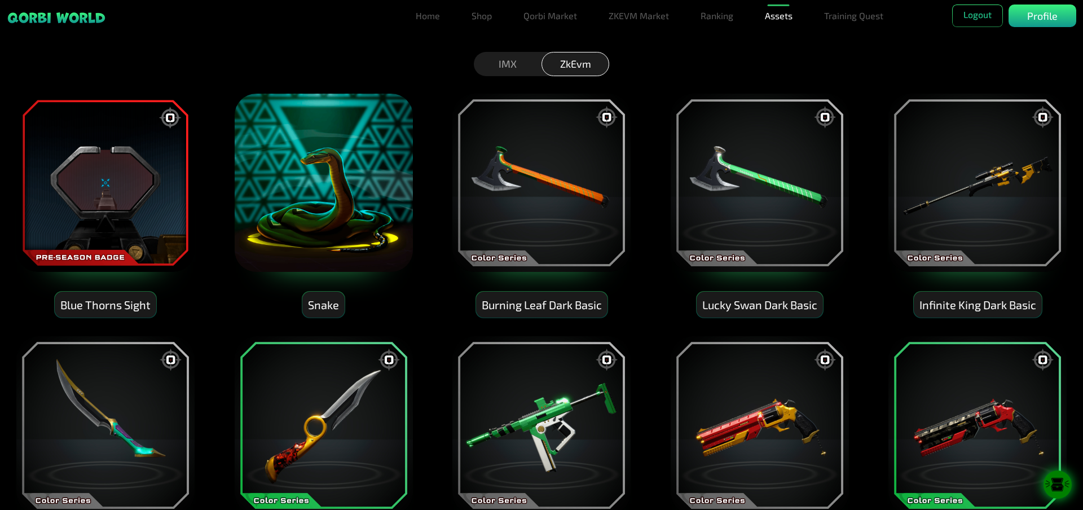
click at [499, 61] on div "IMX" at bounding box center [508, 64] width 68 height 24
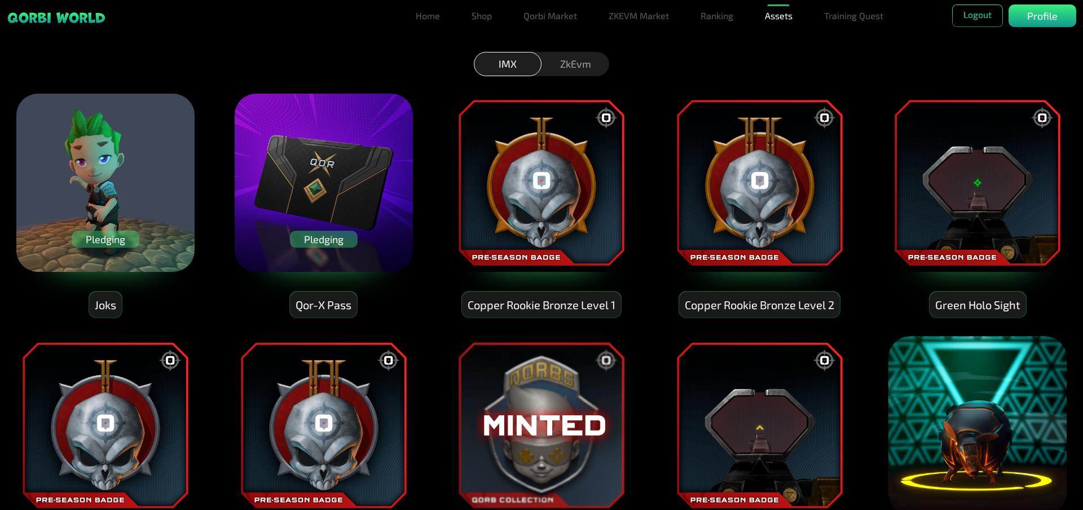
click at [581, 61] on div "ZkEvm" at bounding box center [575, 64] width 68 height 24
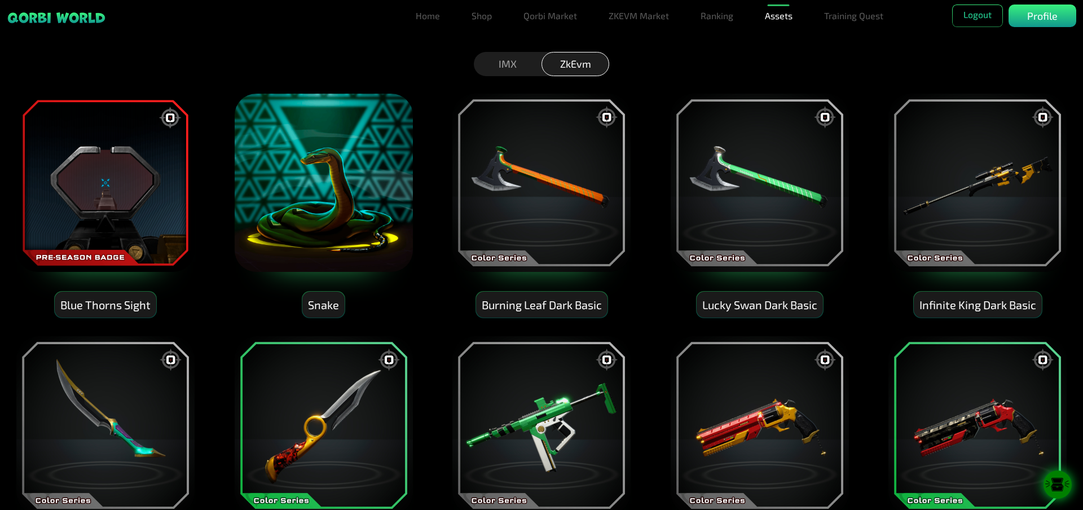
click at [511, 65] on div "IMX" at bounding box center [508, 64] width 68 height 24
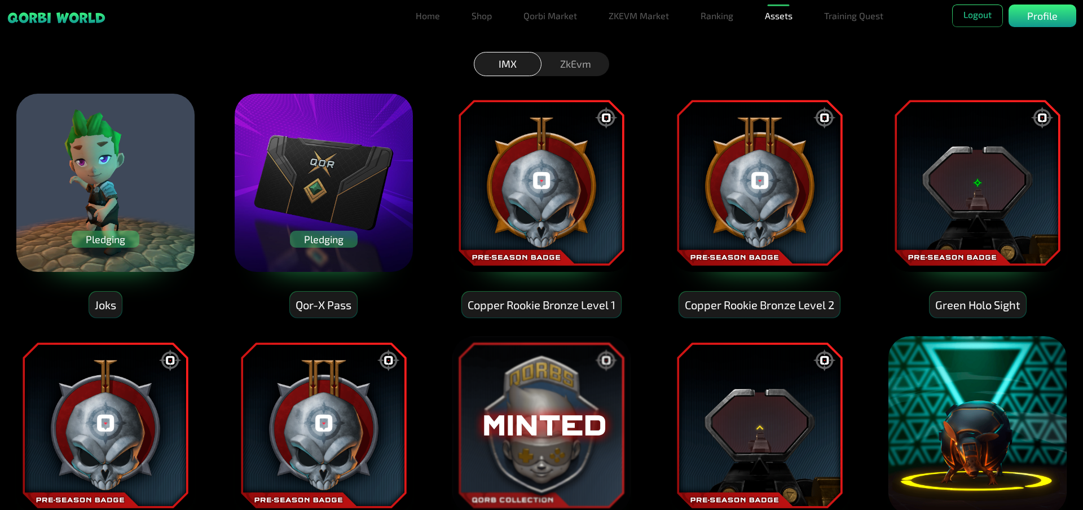
click at [566, 204] on img at bounding box center [541, 182] width 180 height 180
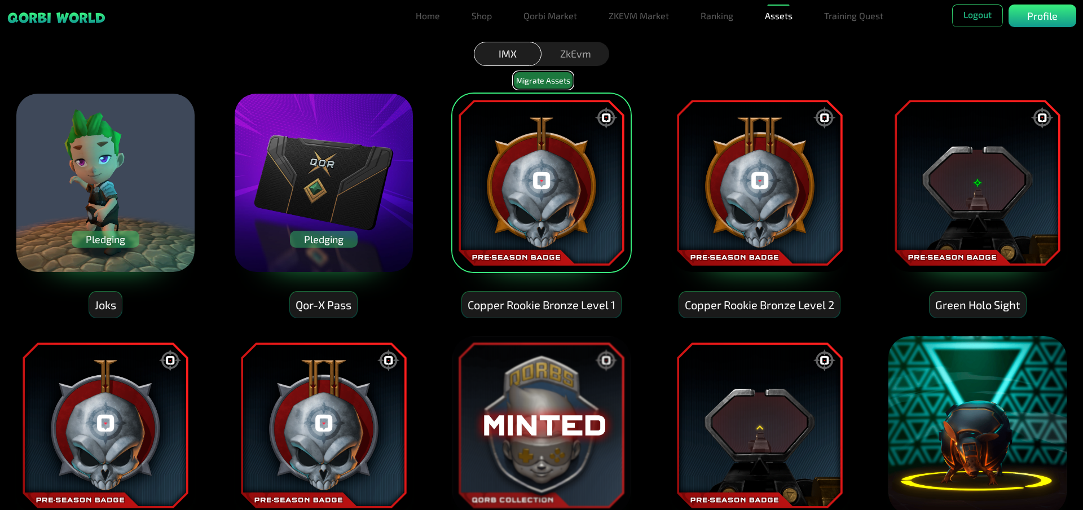
click at [532, 78] on button "Migrate Assets" at bounding box center [543, 80] width 60 height 17
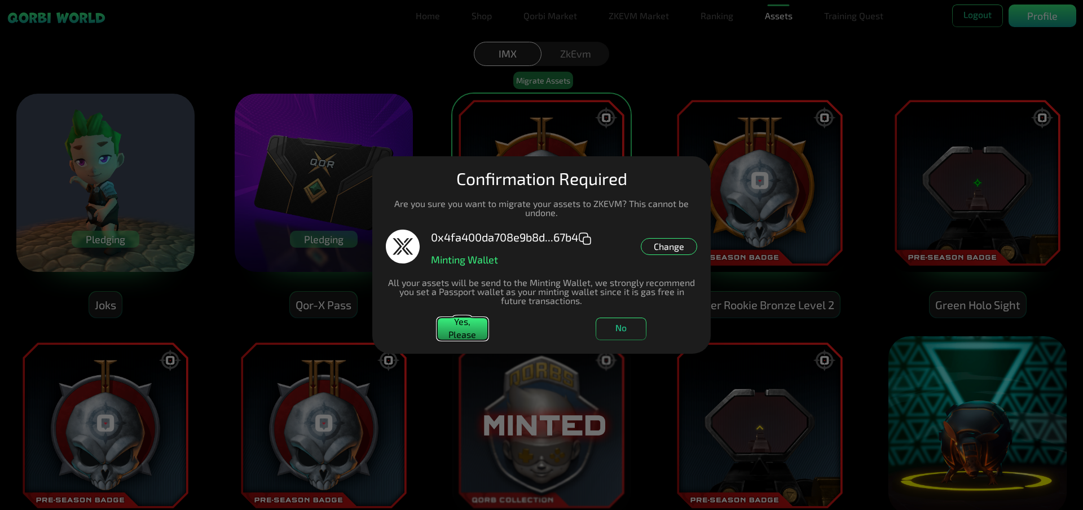
click at [462, 324] on button "Yes, Please" at bounding box center [462, 329] width 51 height 23
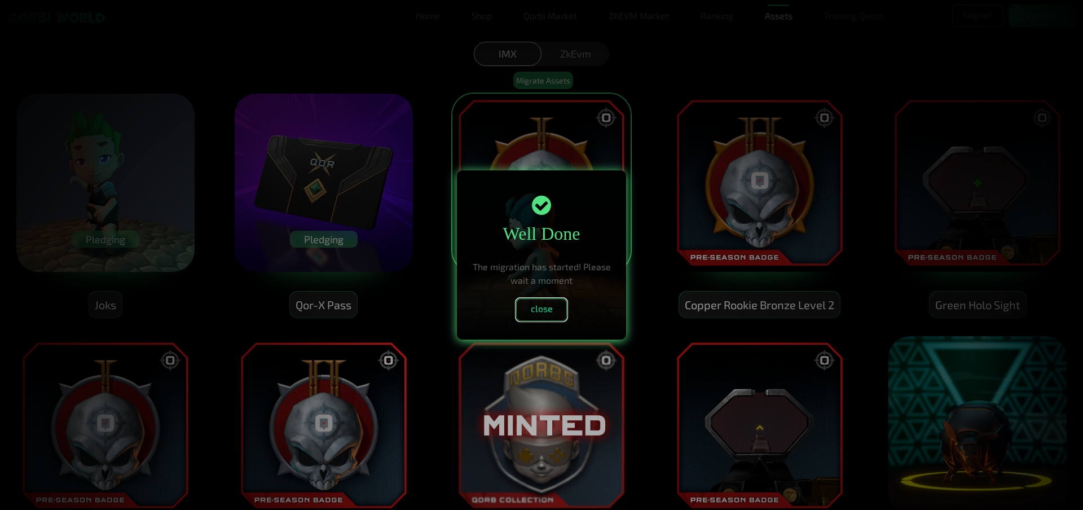
click at [536, 308] on button "close" at bounding box center [541, 309] width 51 height 23
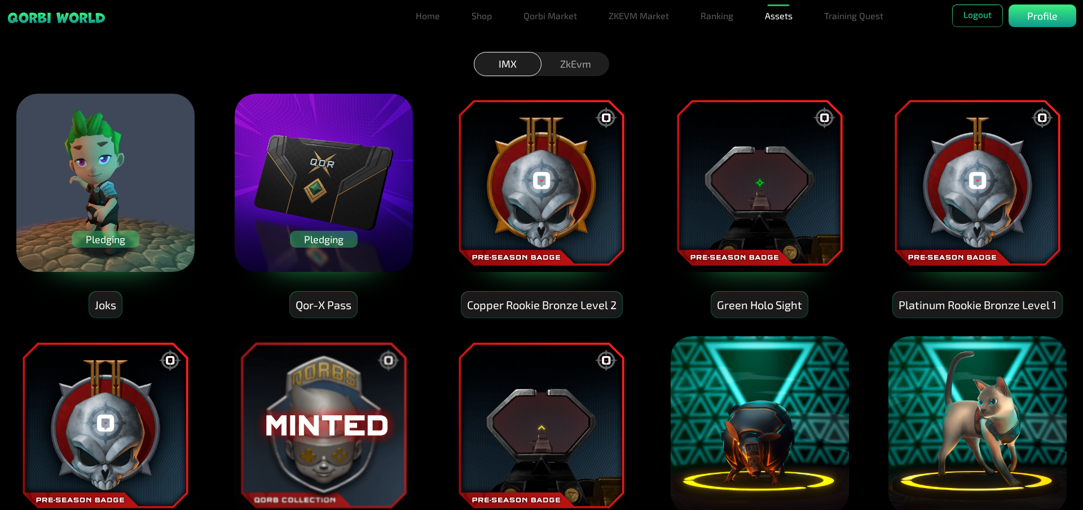
click at [565, 208] on img at bounding box center [541, 182] width 180 height 180
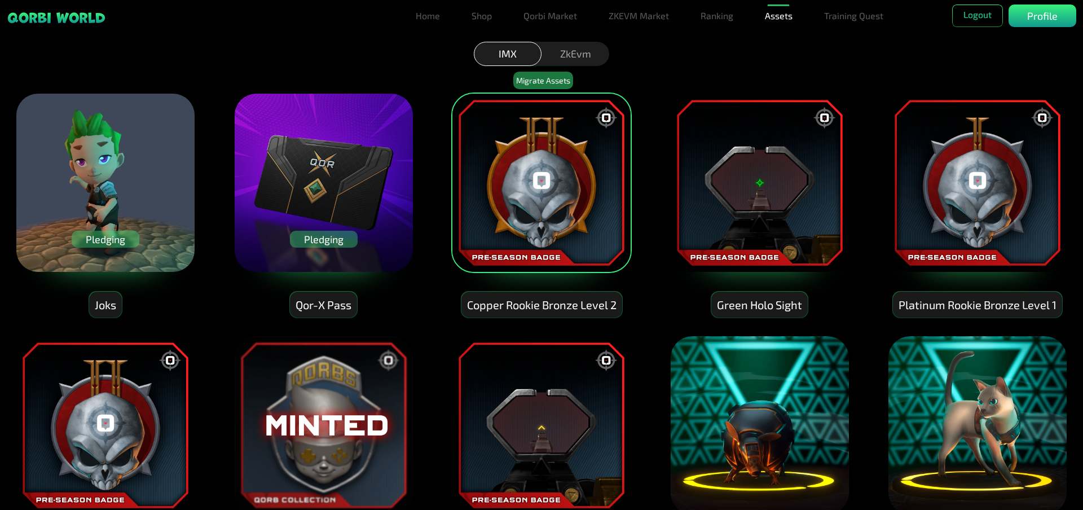
click at [565, 208] on img at bounding box center [541, 182] width 180 height 180
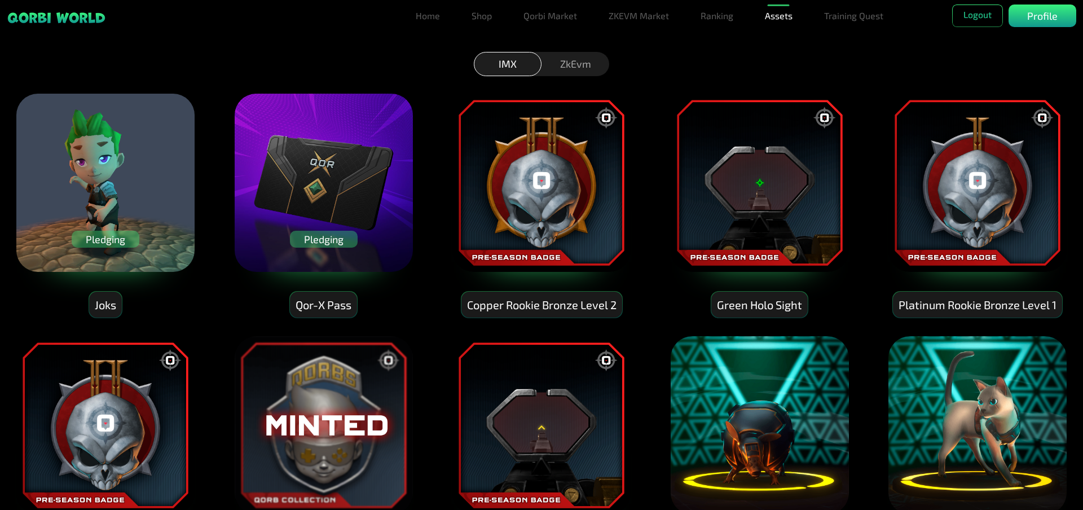
click at [571, 65] on div "ZkEvm" at bounding box center [575, 64] width 68 height 24
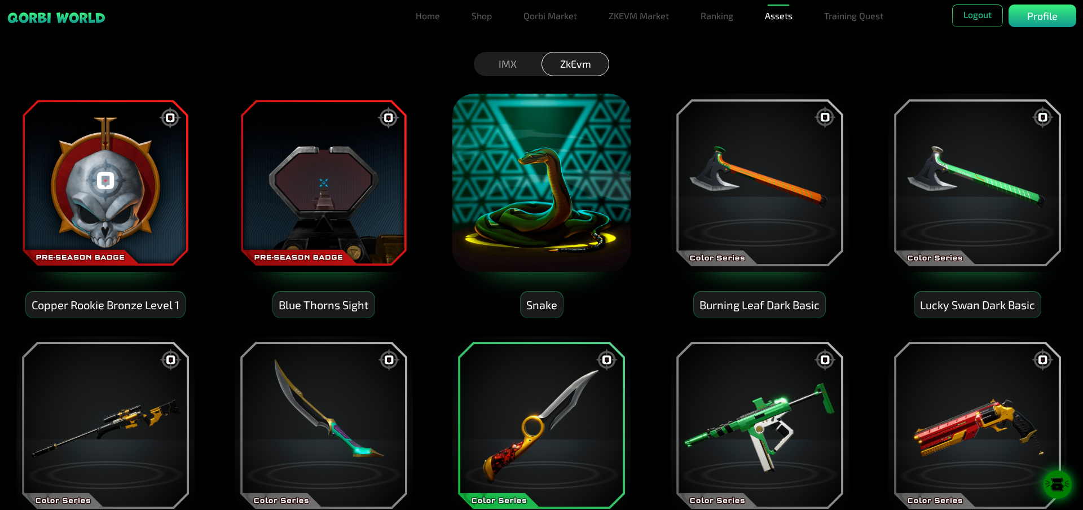
click at [517, 68] on div "IMX" at bounding box center [508, 64] width 68 height 24
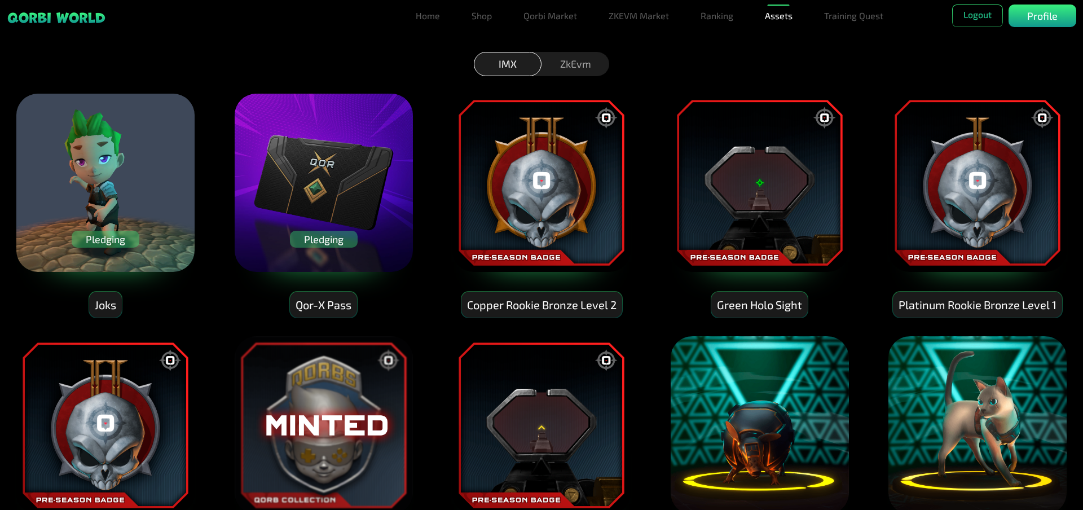
click at [557, 190] on img at bounding box center [541, 182] width 180 height 180
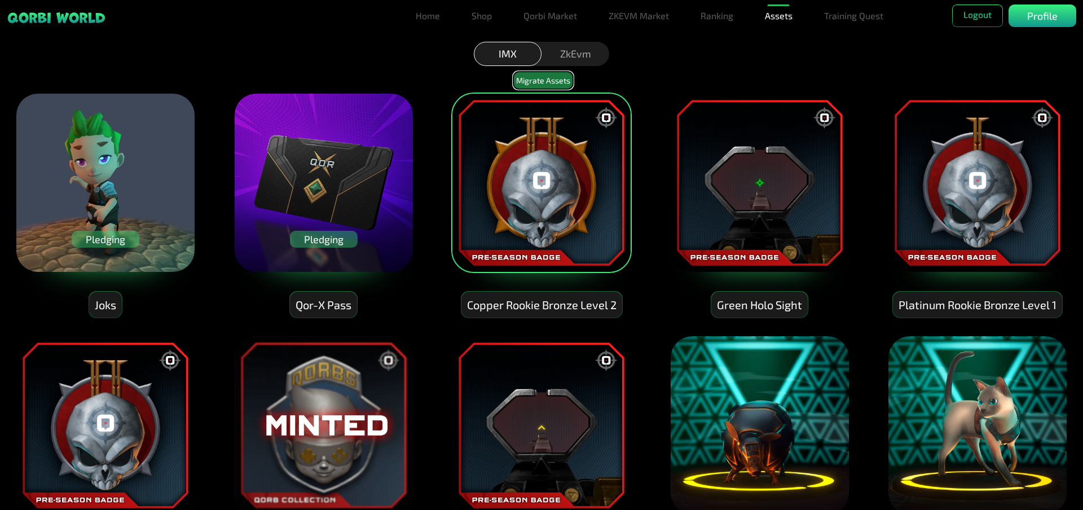
click at [540, 81] on button "Migrate Assets" at bounding box center [543, 80] width 60 height 17
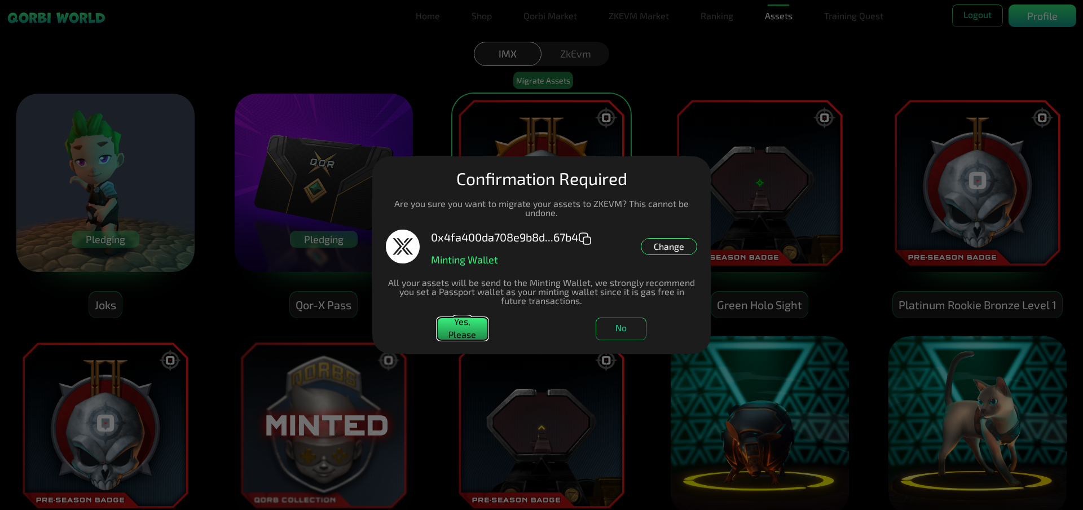
click at [466, 324] on button "Yes, Please" at bounding box center [462, 329] width 51 height 23
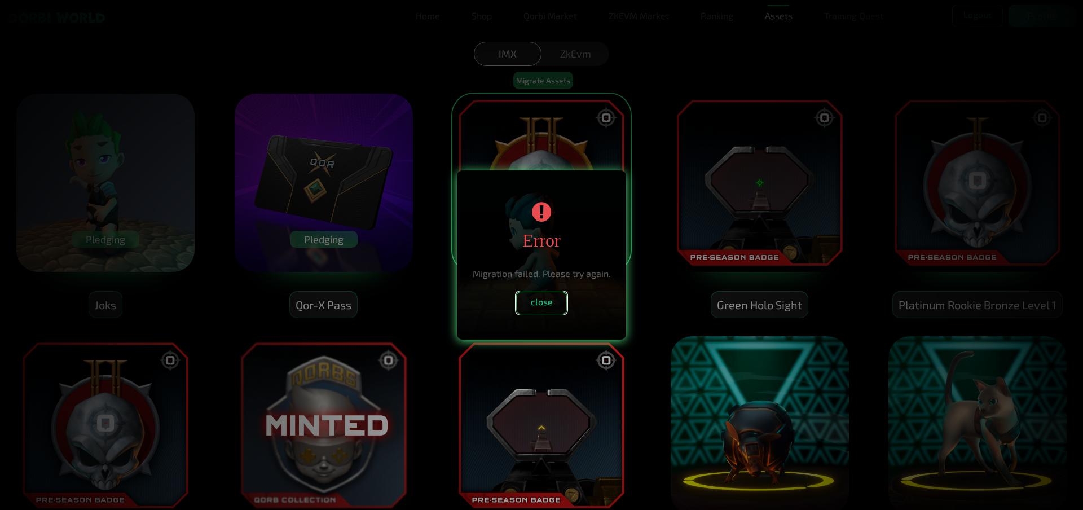
click at [552, 302] on button "close" at bounding box center [541, 303] width 51 height 23
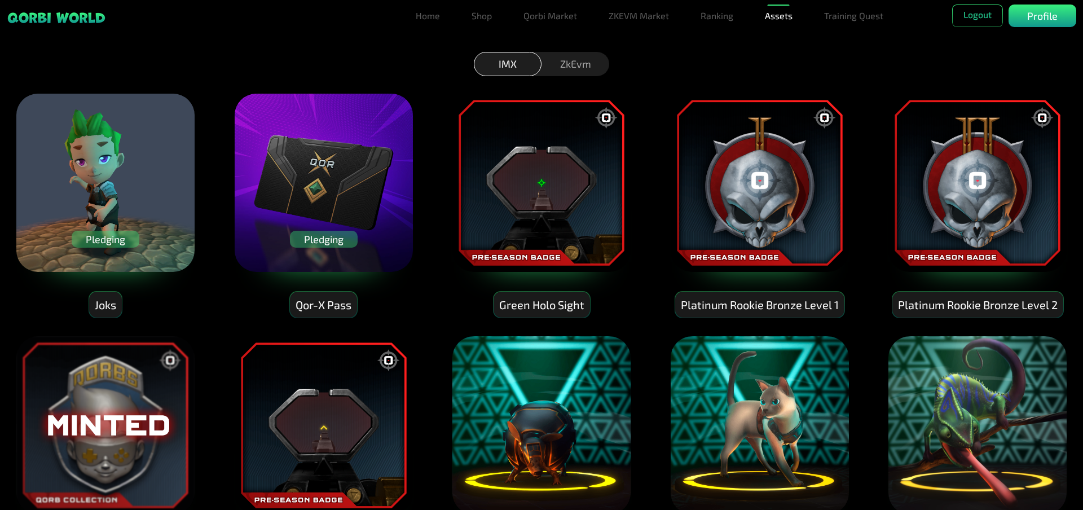
click at [583, 68] on div "ZkEvm" at bounding box center [575, 64] width 68 height 24
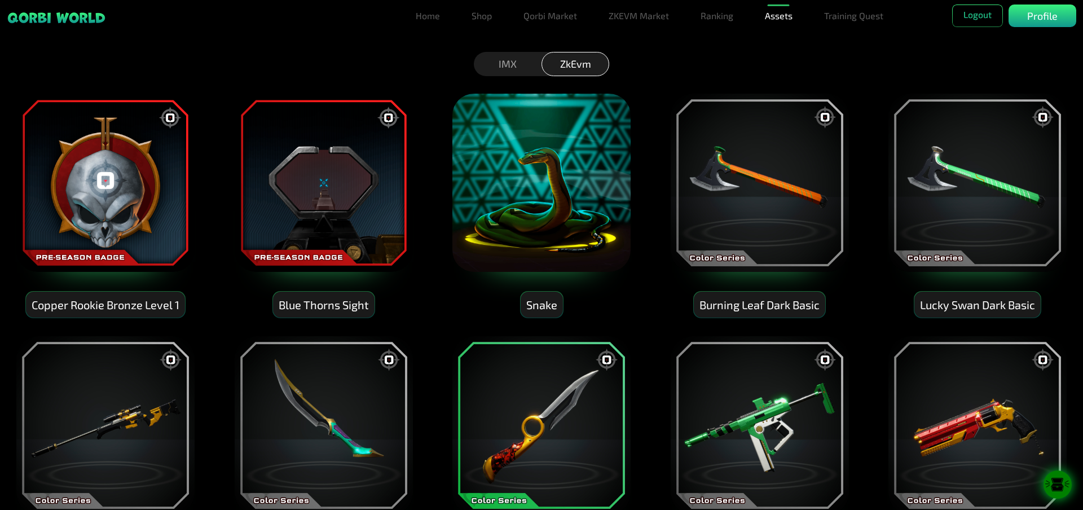
click at [501, 66] on div "IMX" at bounding box center [508, 64] width 68 height 24
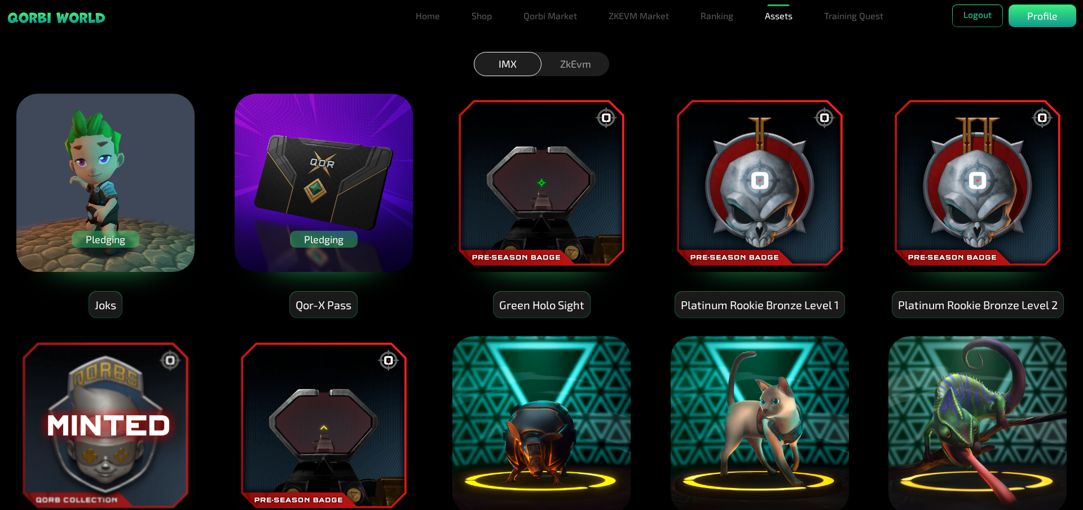
click at [572, 211] on img at bounding box center [541, 182] width 180 height 180
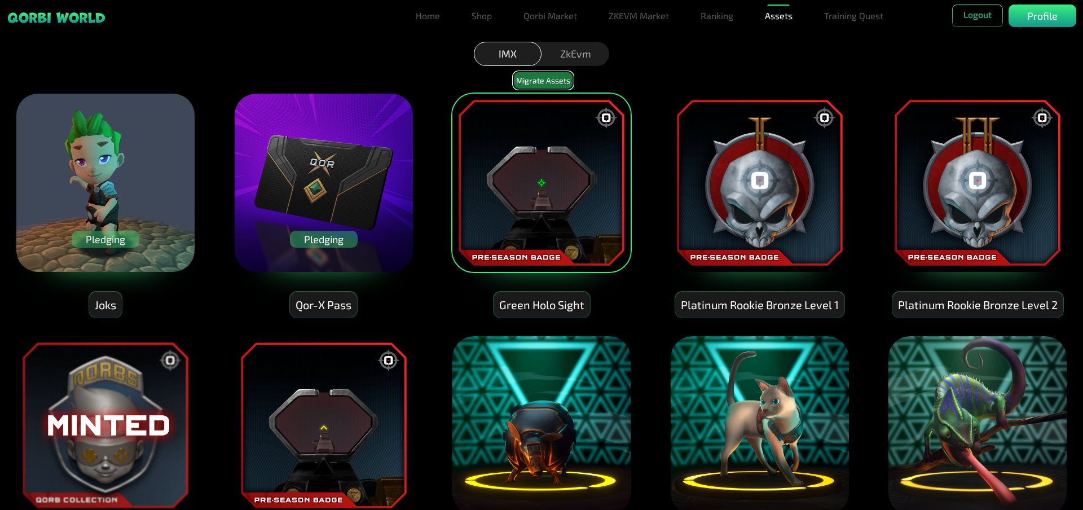
click at [533, 83] on button "Migrate Assets" at bounding box center [543, 80] width 60 height 17
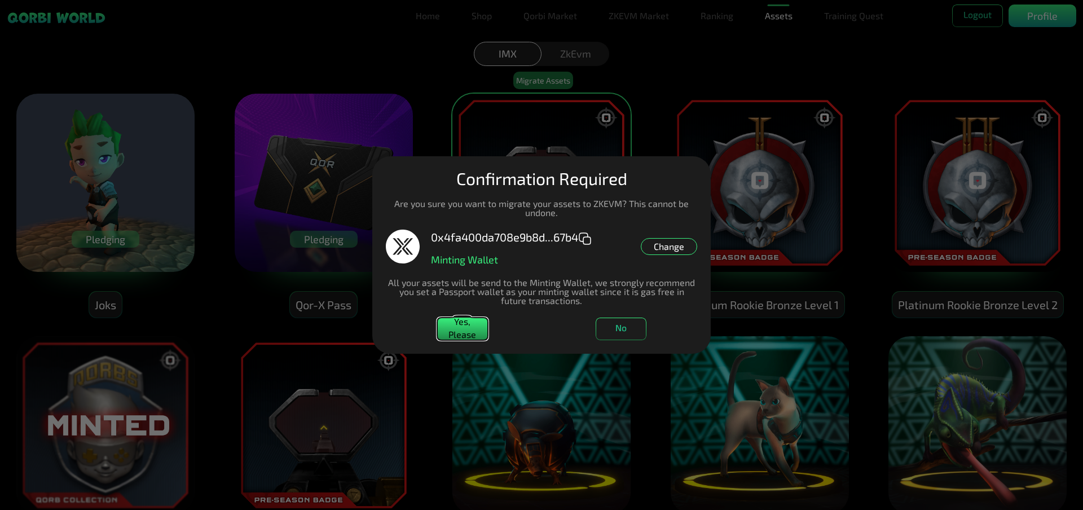
click at [471, 329] on button "Yes, Please" at bounding box center [462, 329] width 51 height 23
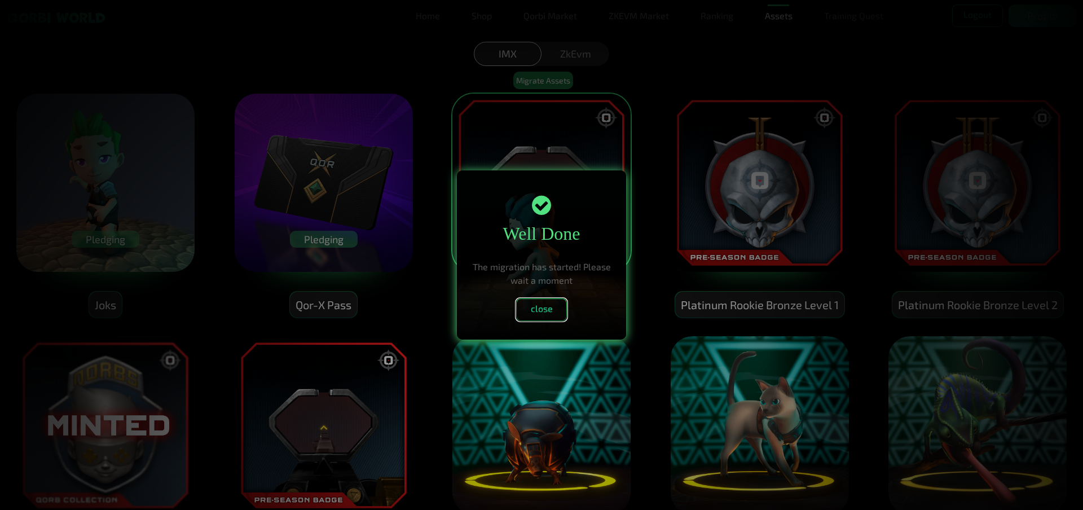
click at [547, 307] on button "close" at bounding box center [541, 309] width 51 height 23
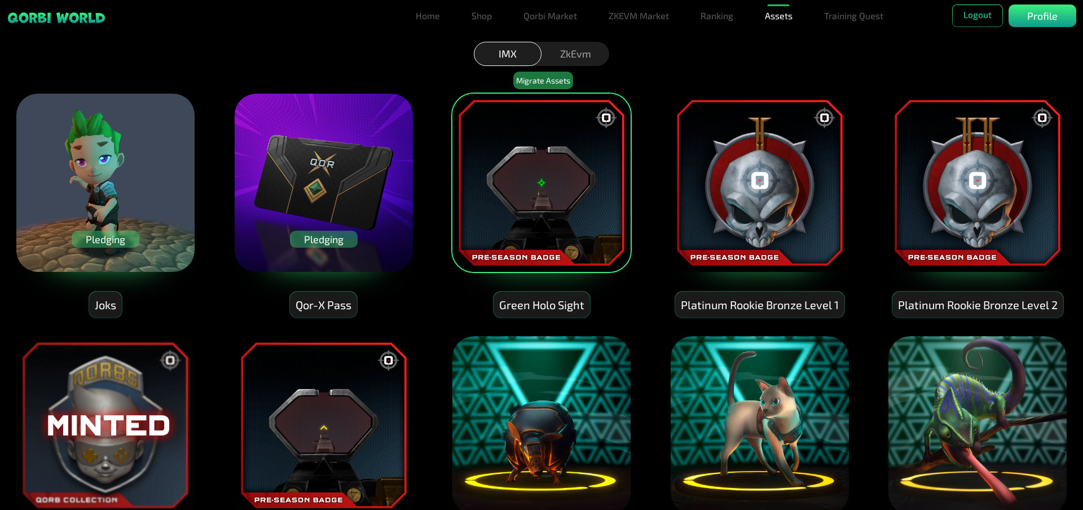
click at [572, 52] on div "ZkEvm" at bounding box center [575, 54] width 68 height 24
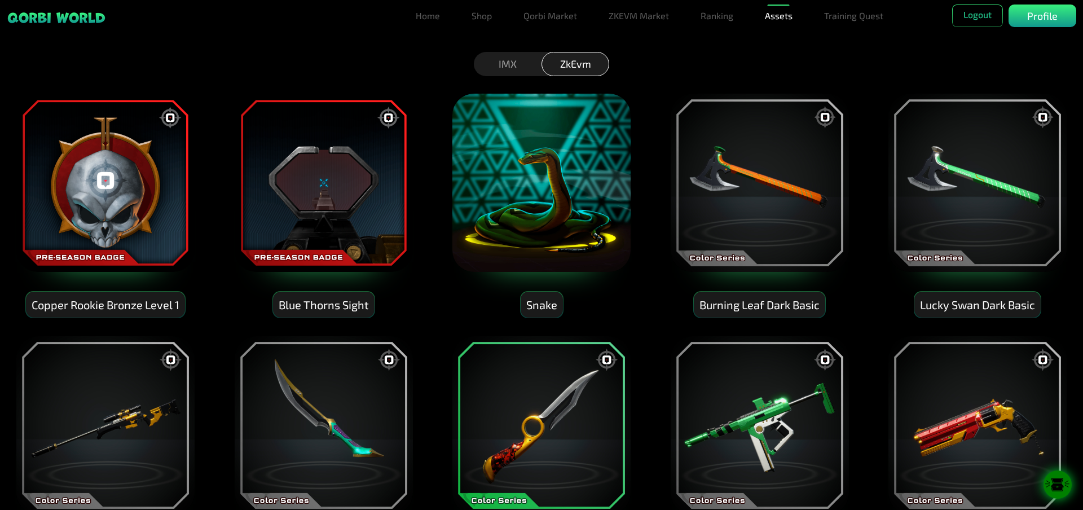
click at [492, 68] on div "IMX" at bounding box center [508, 64] width 68 height 24
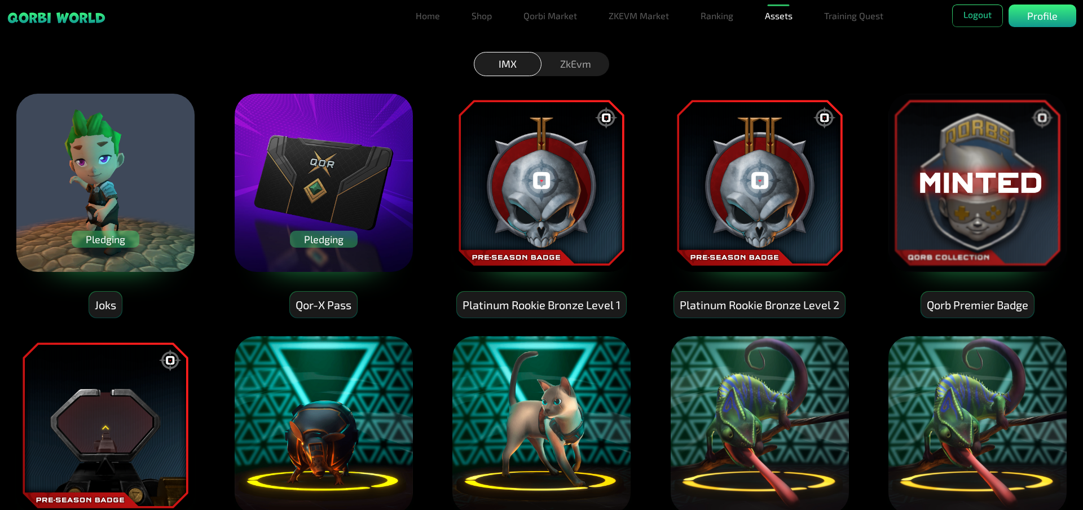
click at [578, 67] on div "ZkEvm" at bounding box center [575, 64] width 68 height 24
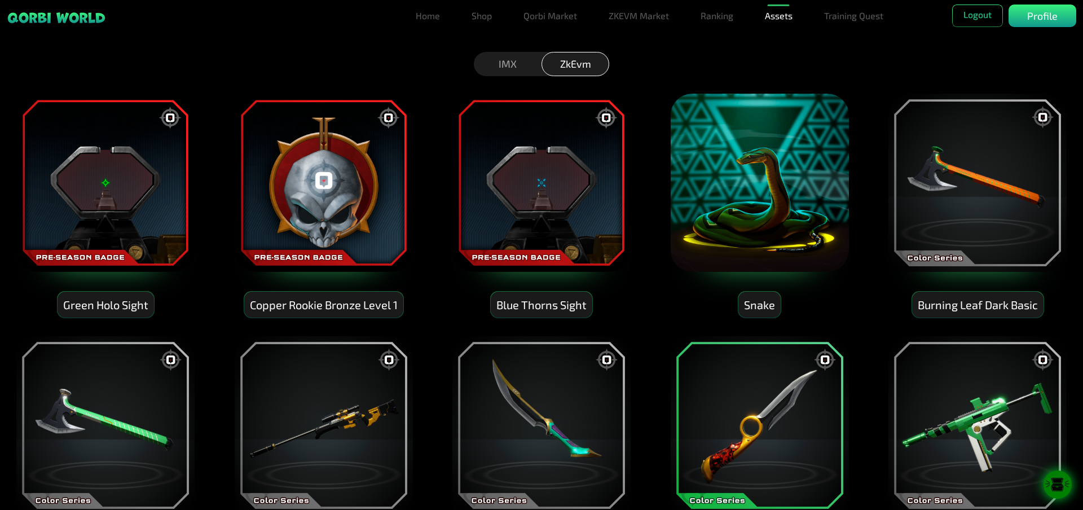
click at [497, 65] on div "IMX" at bounding box center [508, 64] width 68 height 24
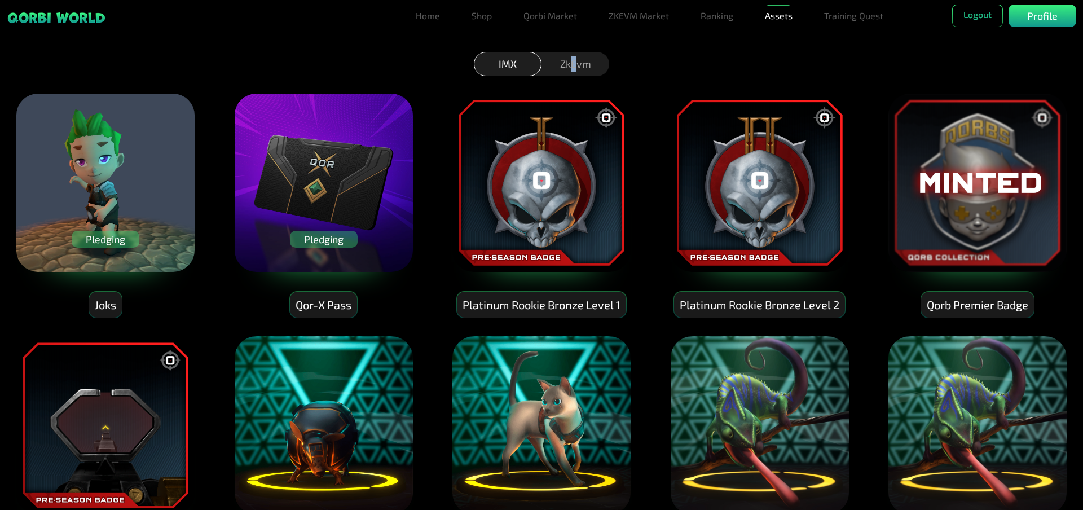
click at [574, 67] on div "ZkEvm" at bounding box center [575, 64] width 68 height 24
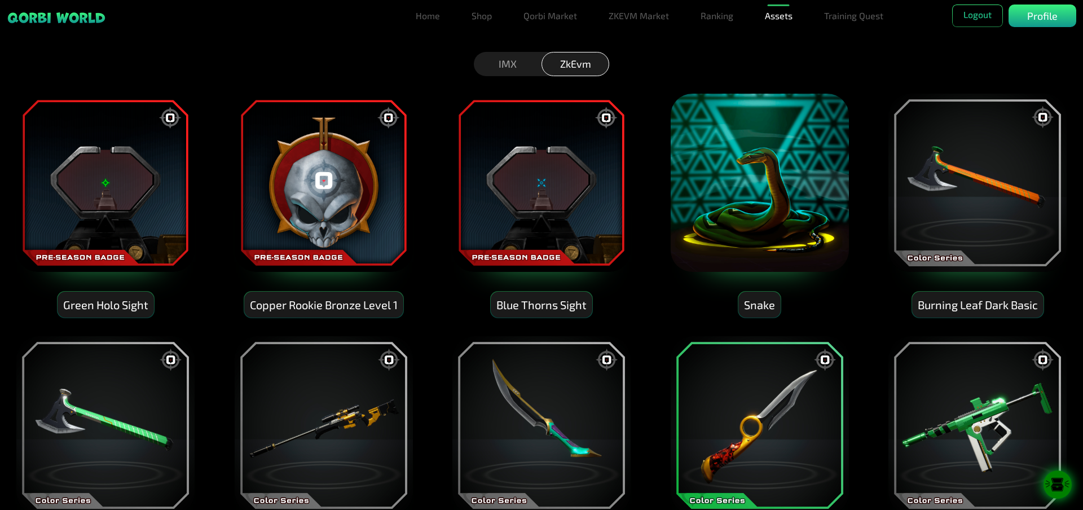
click at [494, 60] on div "IMX" at bounding box center [508, 64] width 68 height 24
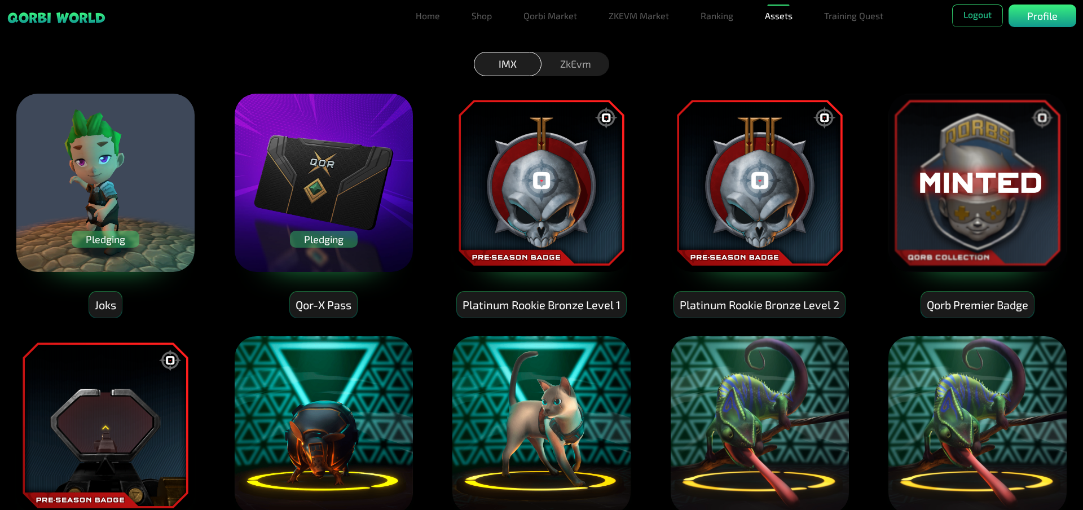
click at [99, 424] on img at bounding box center [105, 425] width 180 height 180
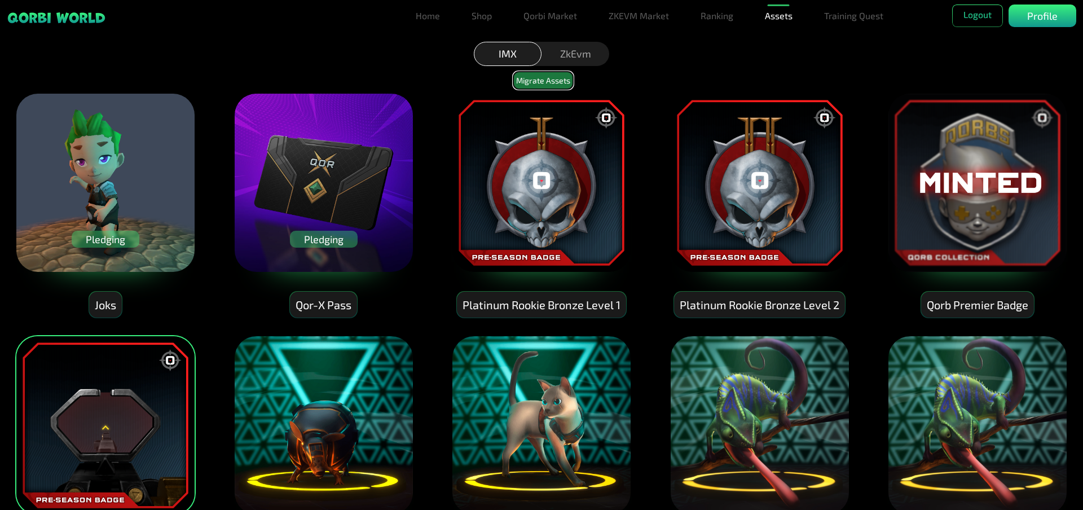
click at [539, 81] on button "Migrate Assets" at bounding box center [543, 80] width 60 height 17
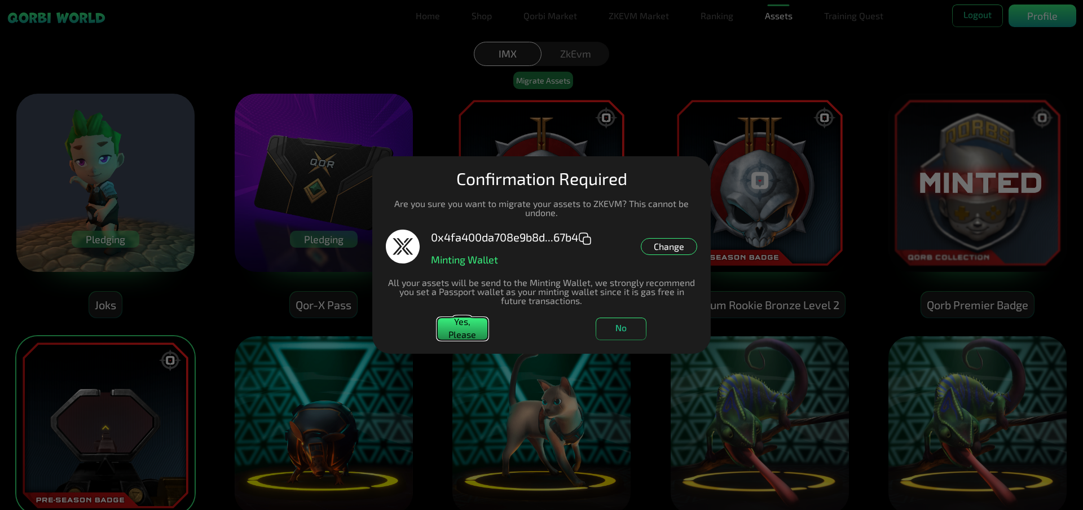
click at [461, 331] on button "Yes, Please" at bounding box center [462, 329] width 51 height 23
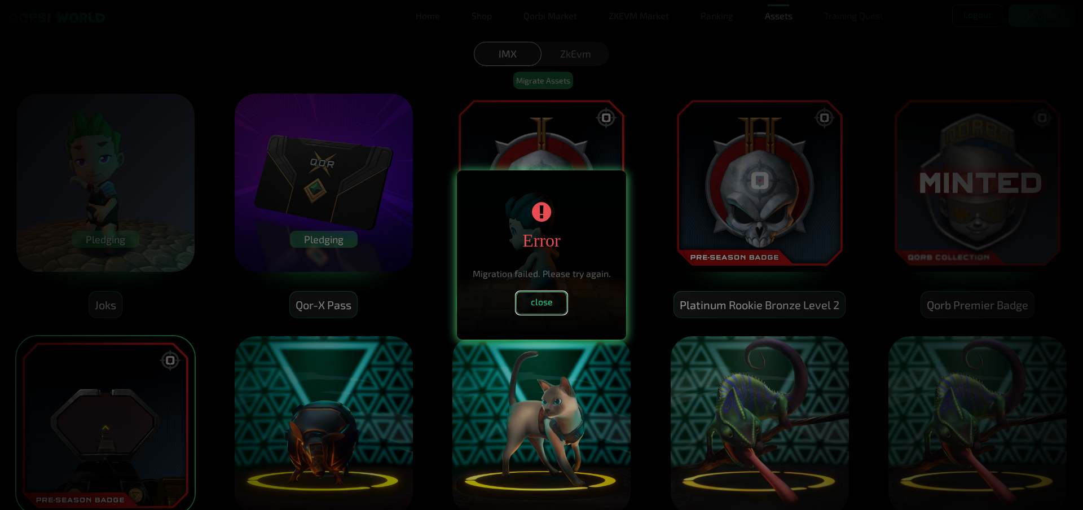
click at [543, 302] on button "close" at bounding box center [541, 303] width 51 height 23
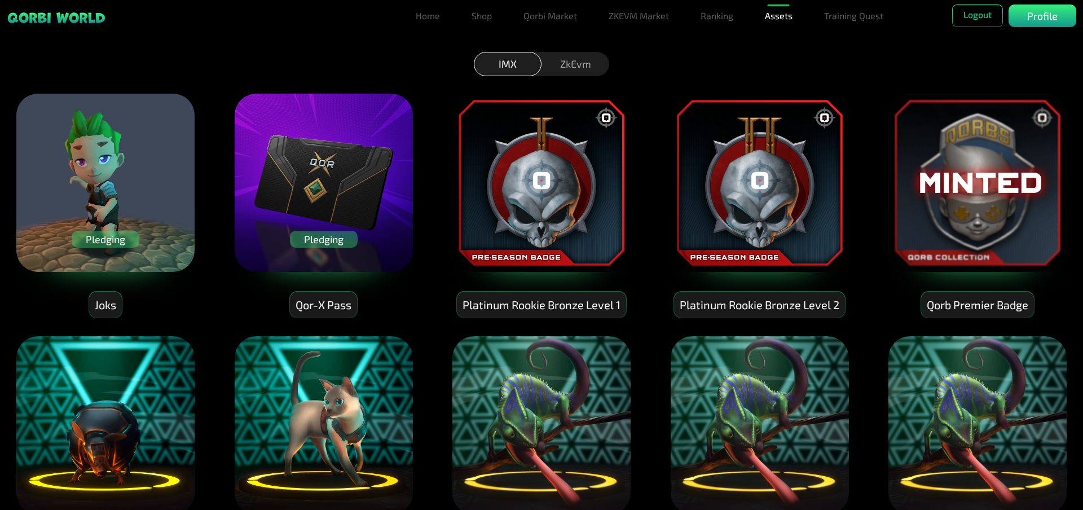
click at [573, 70] on div "ZkEvm" at bounding box center [575, 64] width 68 height 24
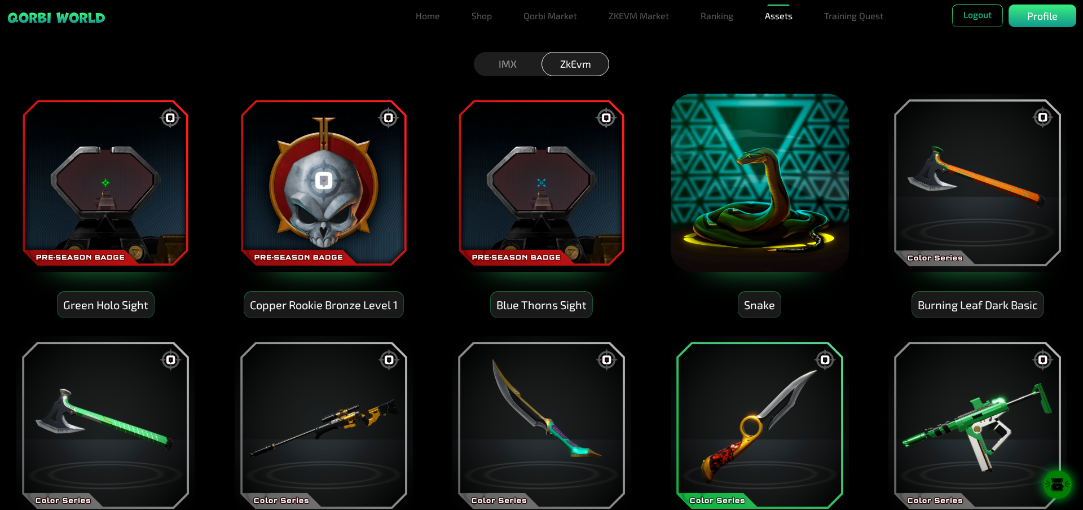
click at [501, 60] on div "IMX" at bounding box center [508, 64] width 68 height 24
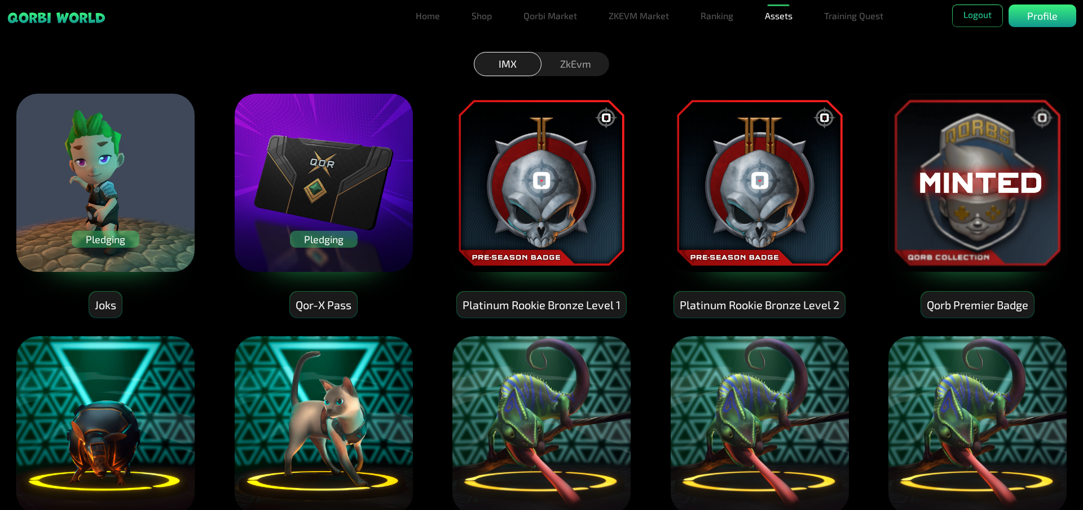
click at [663, 64] on div "IMX ZkEvm" at bounding box center [541, 66] width 1083 height 25
click at [847, 17] on link "Training Quest" at bounding box center [853, 16] width 68 height 23
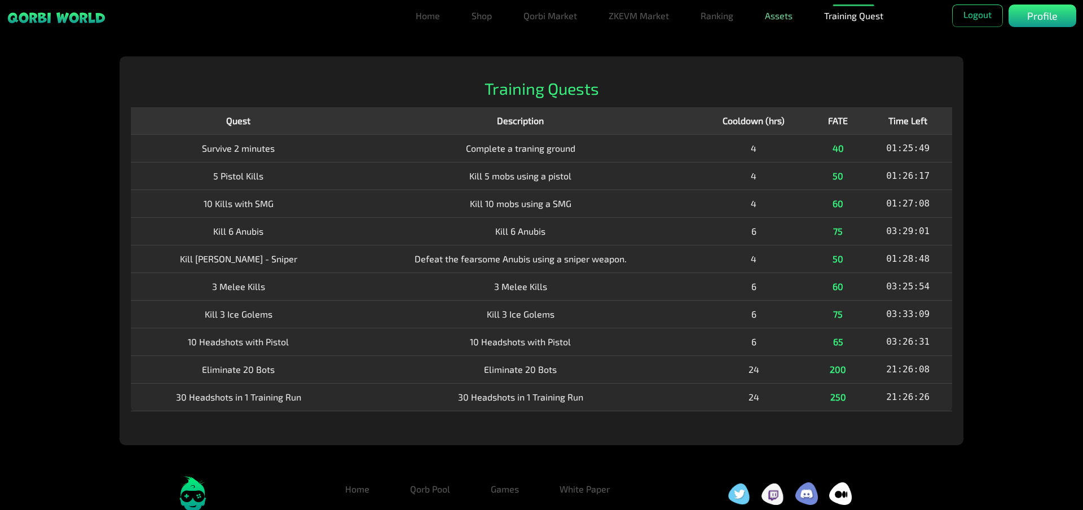
click at [782, 12] on link "Assets" at bounding box center [778, 16] width 37 height 23
click at [781, 36] on link "Assets" at bounding box center [778, 38] width 37 height 23
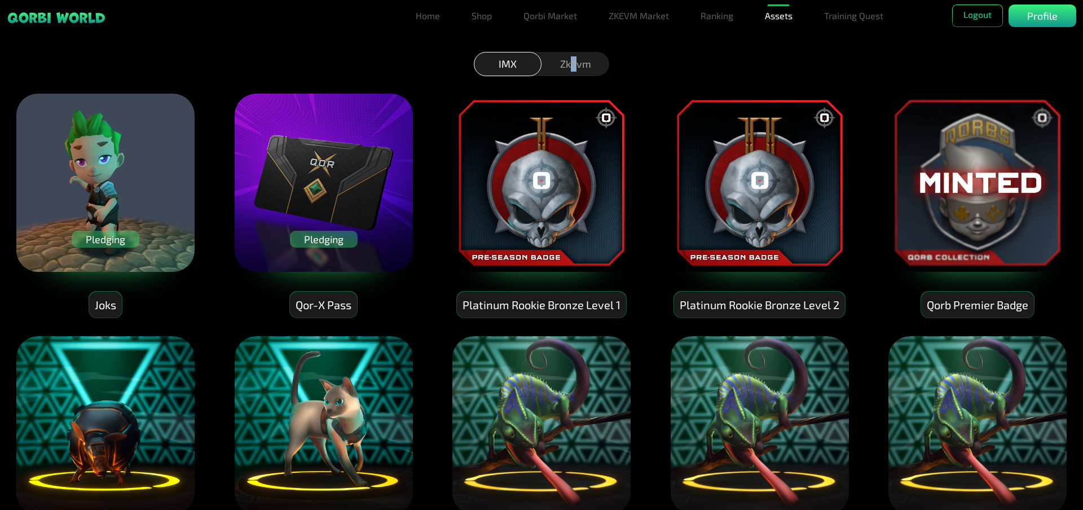
click at [574, 62] on div "ZkEvm" at bounding box center [575, 64] width 68 height 24
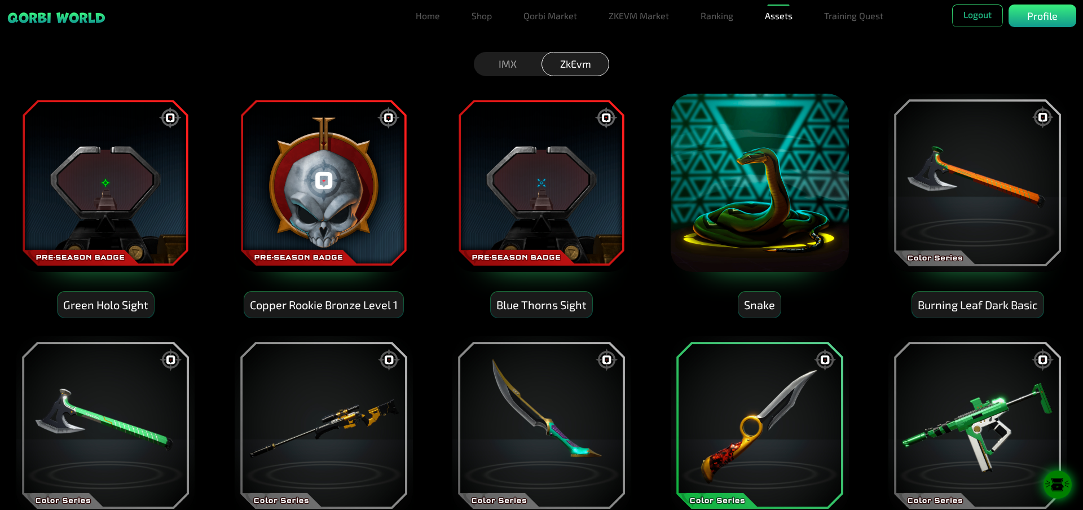
click at [695, 62] on div "IMX ZkEvm" at bounding box center [541, 66] width 1083 height 25
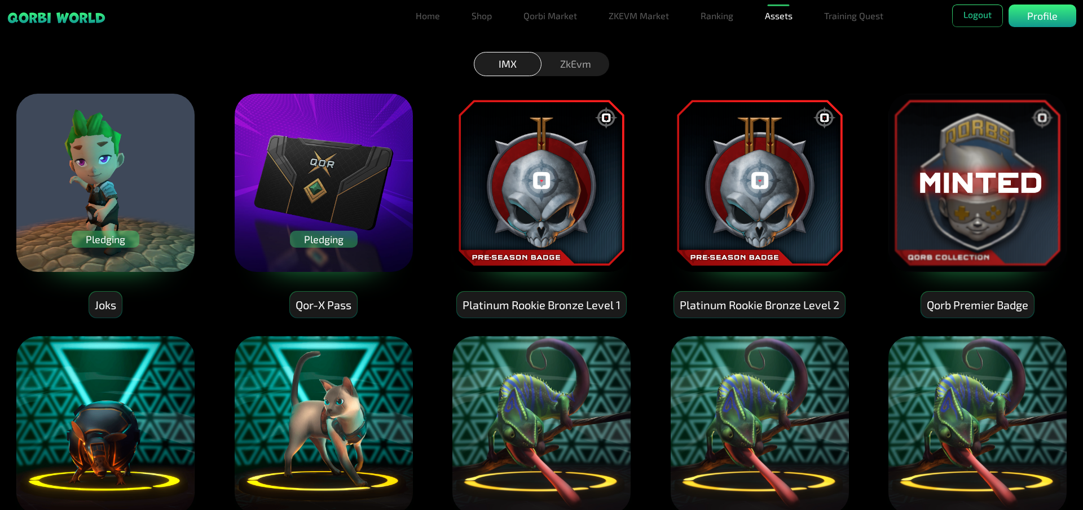
click at [568, 64] on div "ZkEvm" at bounding box center [575, 64] width 68 height 24
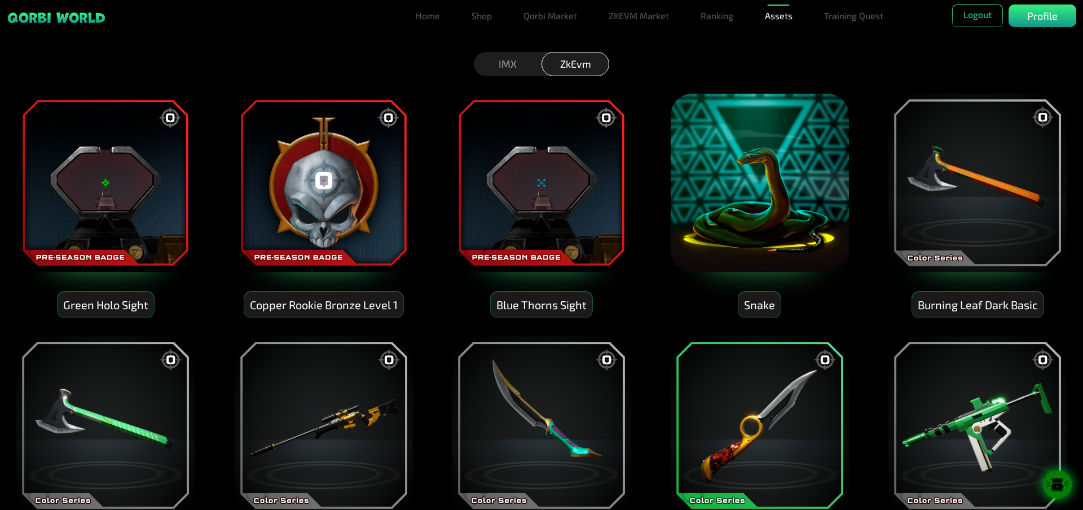
click at [512, 54] on div "IMX" at bounding box center [508, 64] width 68 height 24
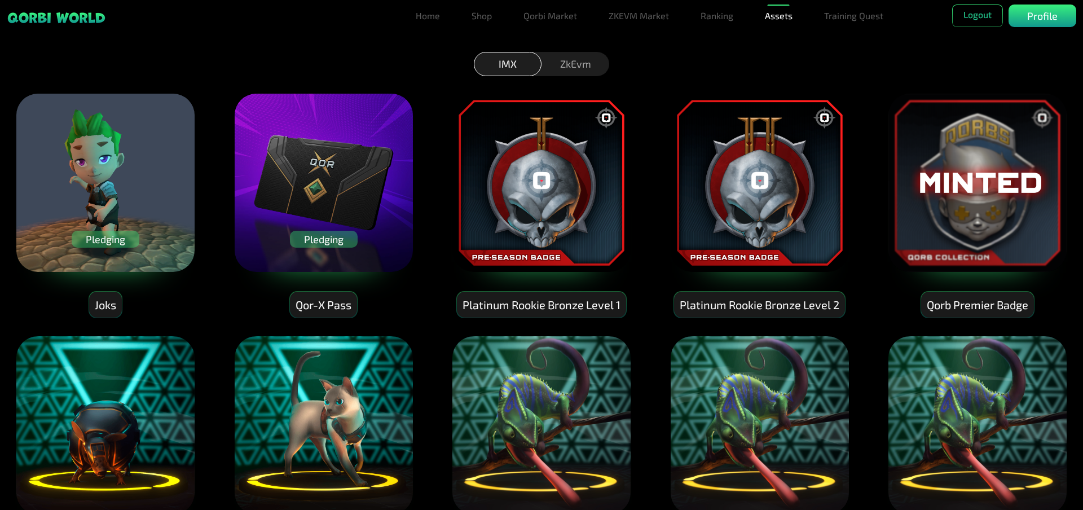
click at [574, 56] on div "ZkEvm" at bounding box center [575, 64] width 68 height 24
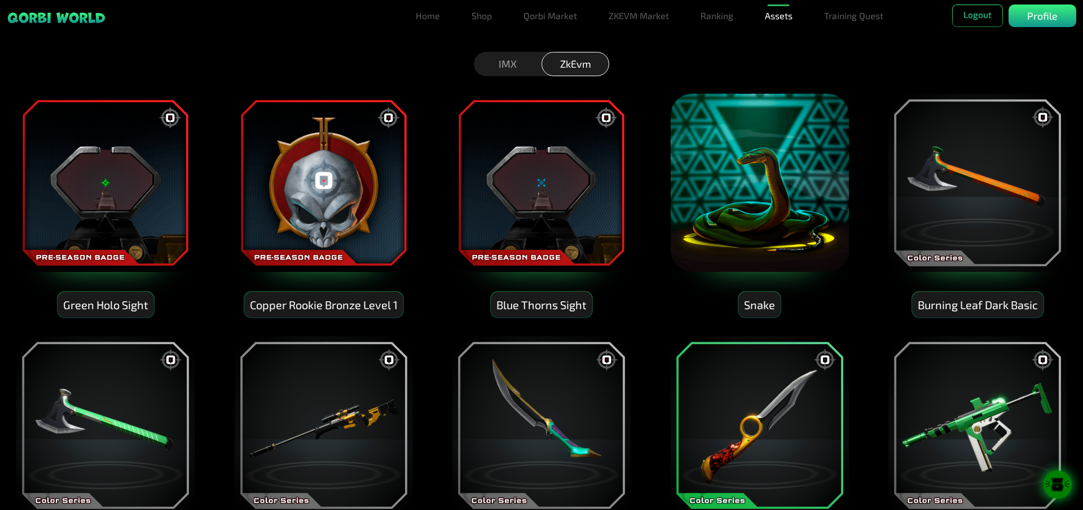
click at [504, 62] on div "IMX" at bounding box center [508, 64] width 68 height 24
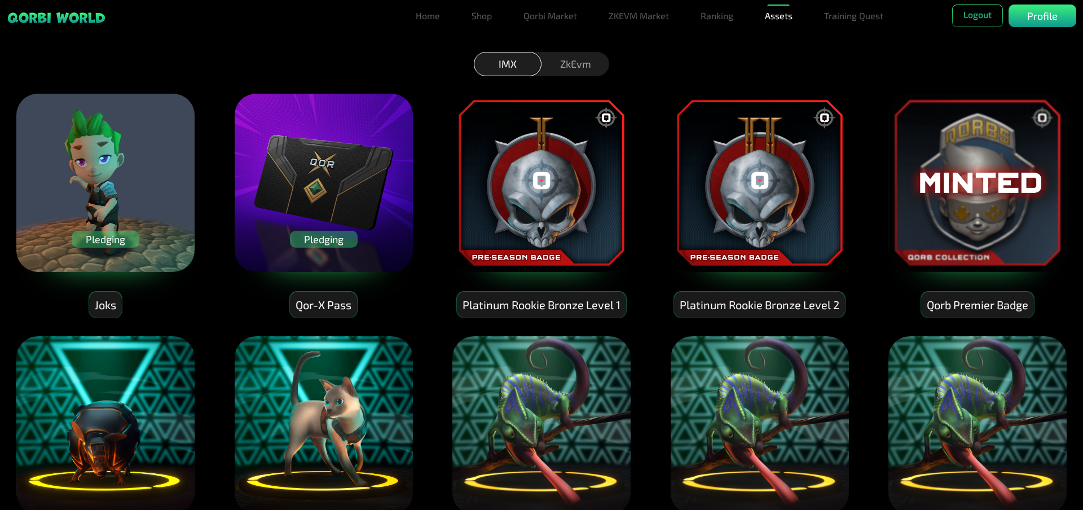
click at [584, 63] on div "ZkEvm" at bounding box center [575, 64] width 68 height 24
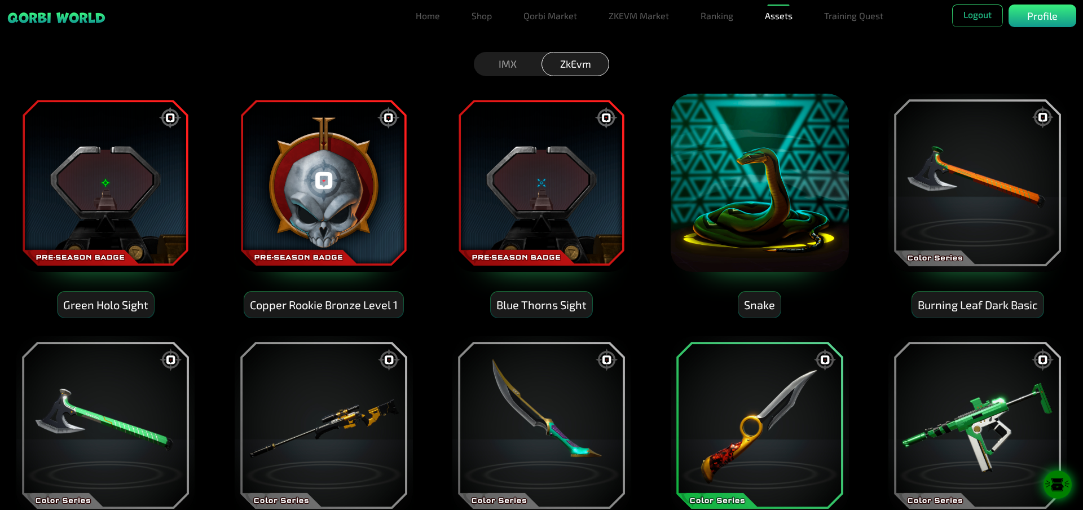
click at [512, 55] on div "IMX" at bounding box center [508, 64] width 68 height 24
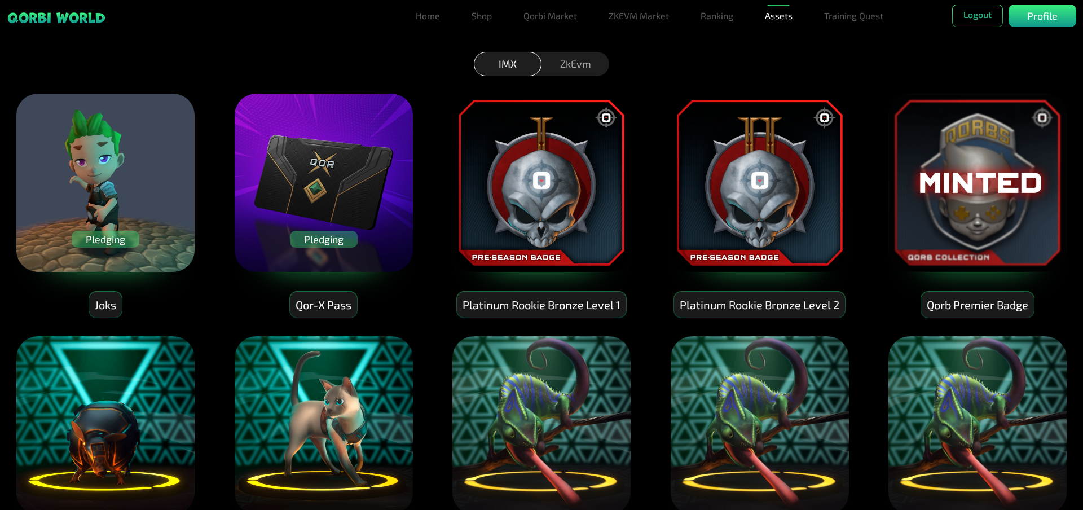
click at [586, 61] on div "ZkEvm" at bounding box center [575, 64] width 68 height 24
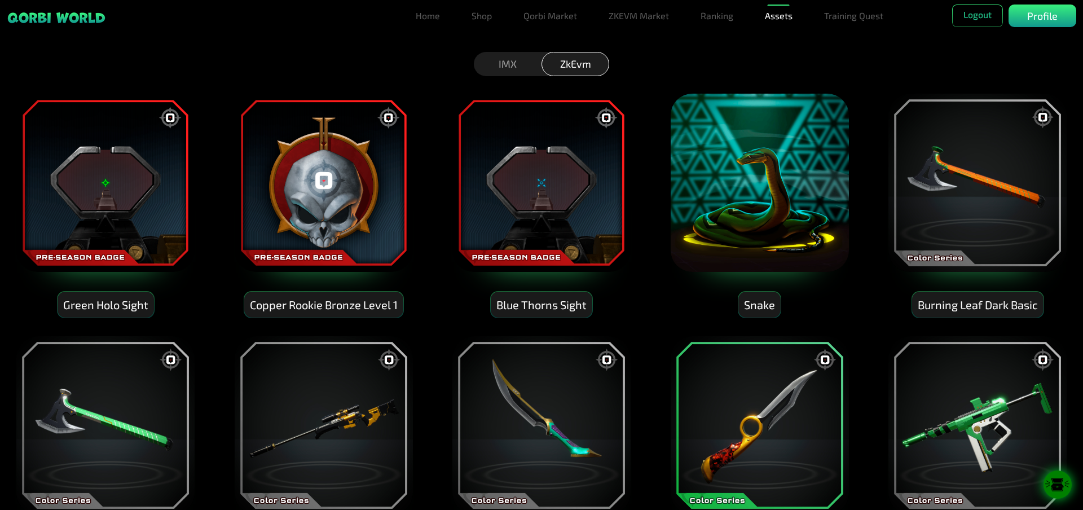
click at [527, 65] on div "IMX" at bounding box center [508, 64] width 68 height 24
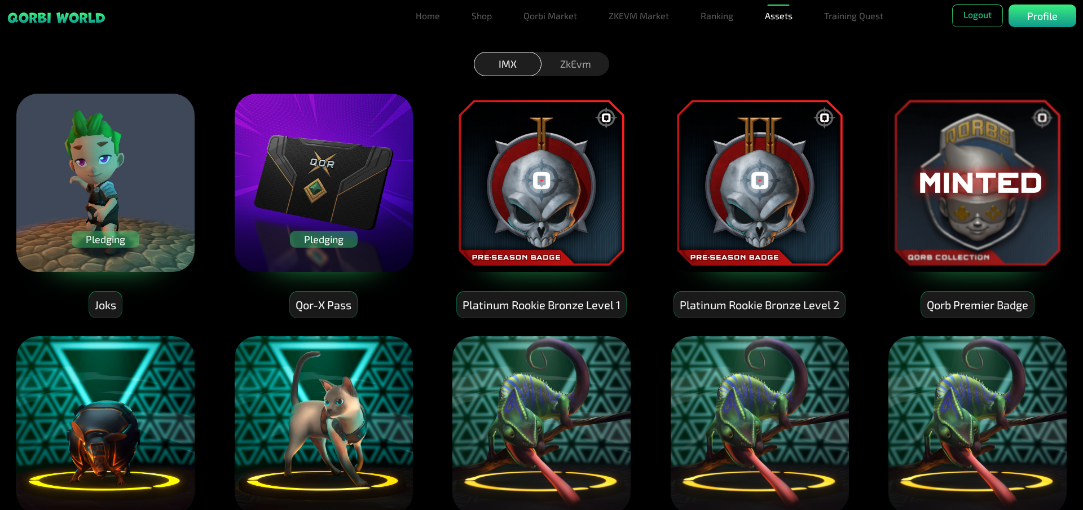
click at [546, 169] on img at bounding box center [541, 182] width 180 height 180
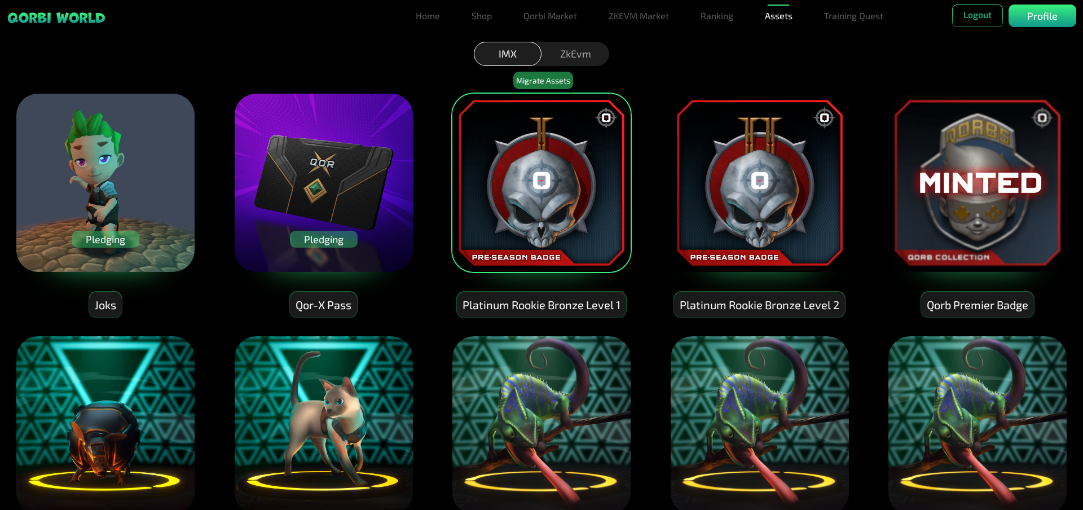
click at [537, 180] on img at bounding box center [541, 182] width 180 height 180
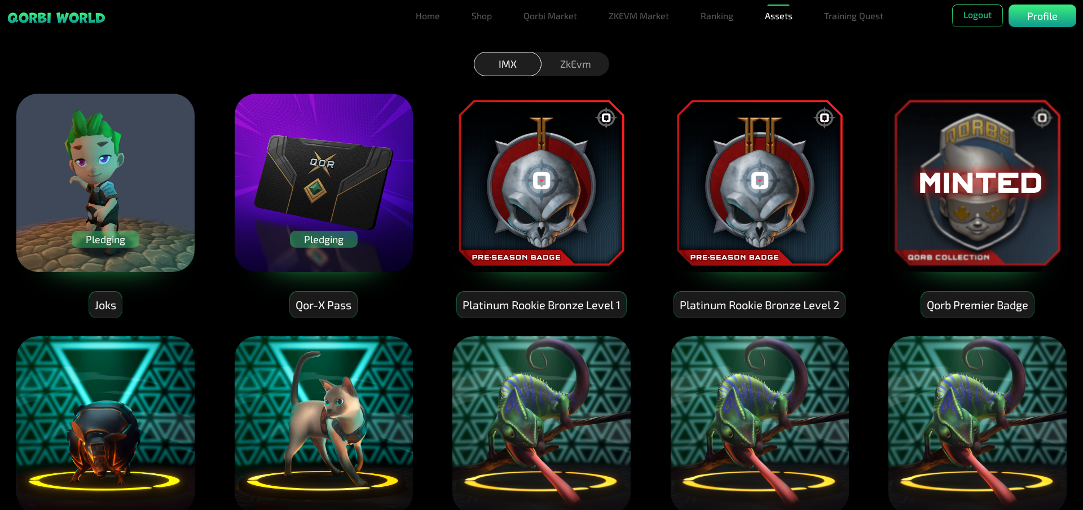
click at [574, 69] on div "ZkEvm" at bounding box center [575, 64] width 68 height 24
click at [560, 54] on div "ZkEvm" at bounding box center [575, 64] width 68 height 24
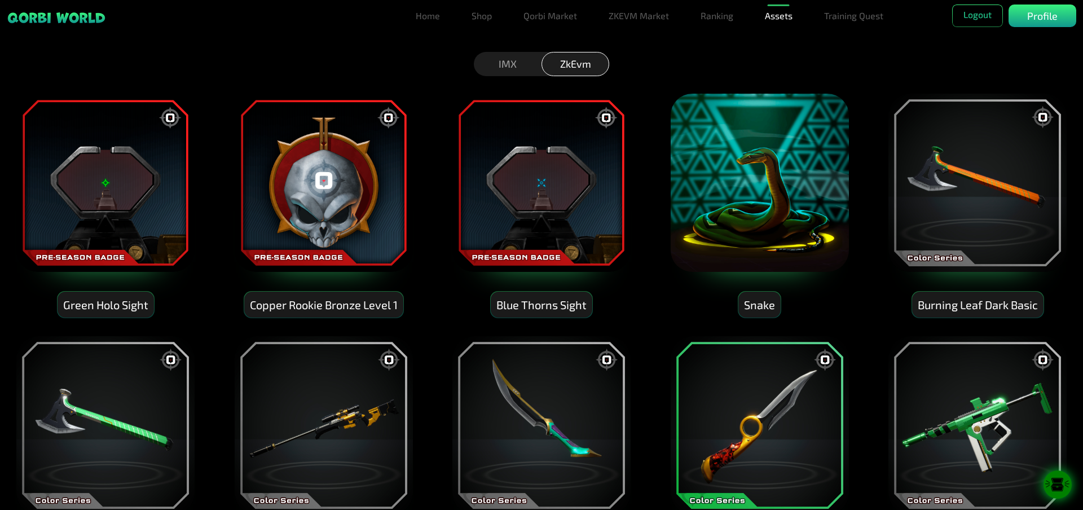
click at [509, 60] on div "IMX" at bounding box center [508, 64] width 68 height 24
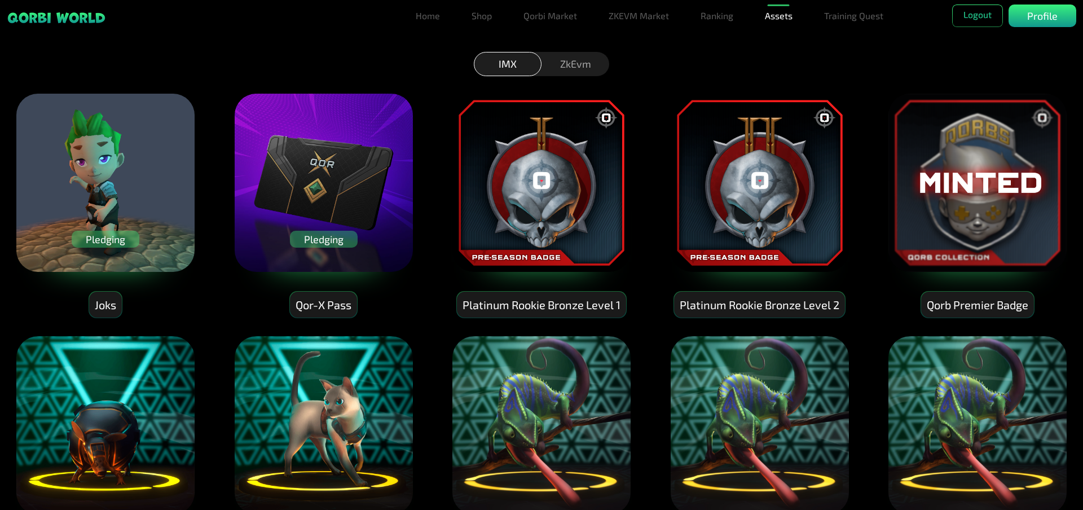
click at [532, 180] on img at bounding box center [541, 182] width 180 height 180
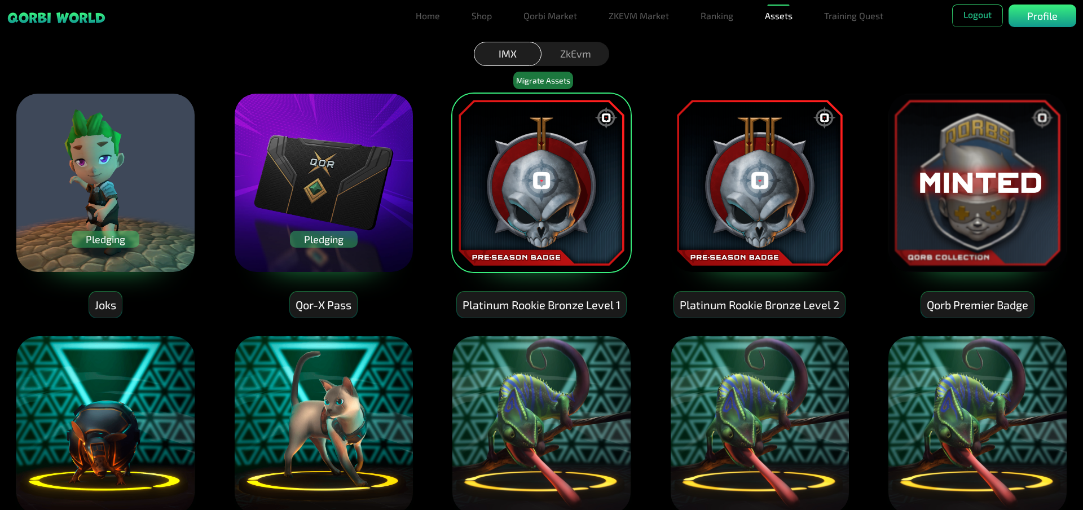
click at [534, 191] on img at bounding box center [541, 182] width 180 height 180
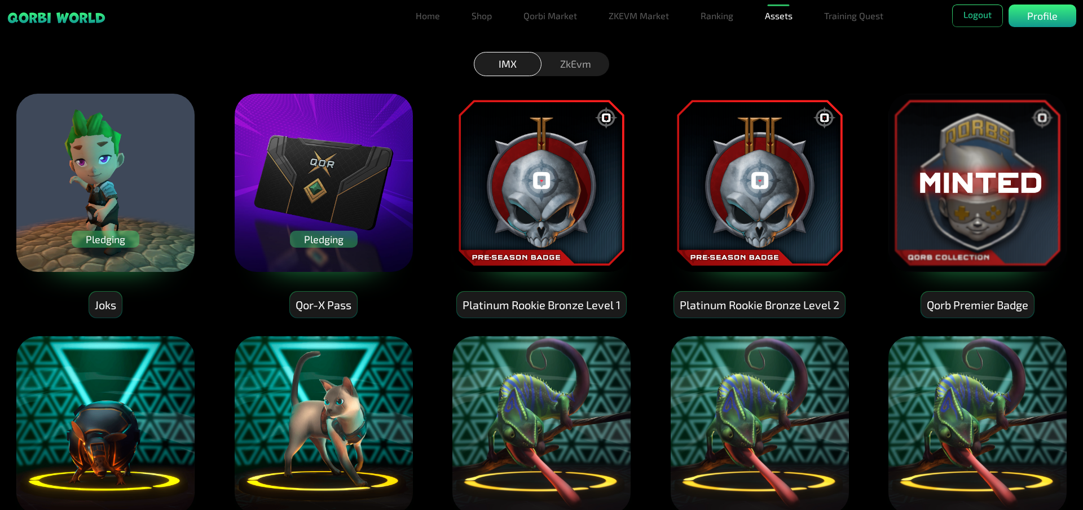
click at [563, 60] on div "ZkEvm" at bounding box center [575, 64] width 68 height 24
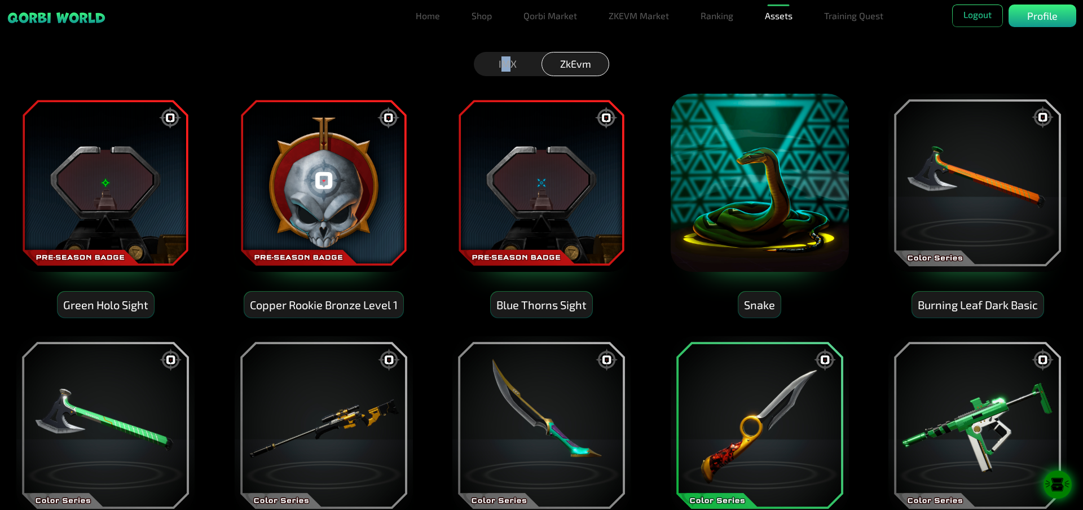
click at [506, 67] on div "IMX" at bounding box center [508, 64] width 68 height 24
